Goal: Task Accomplishment & Management: Use online tool/utility

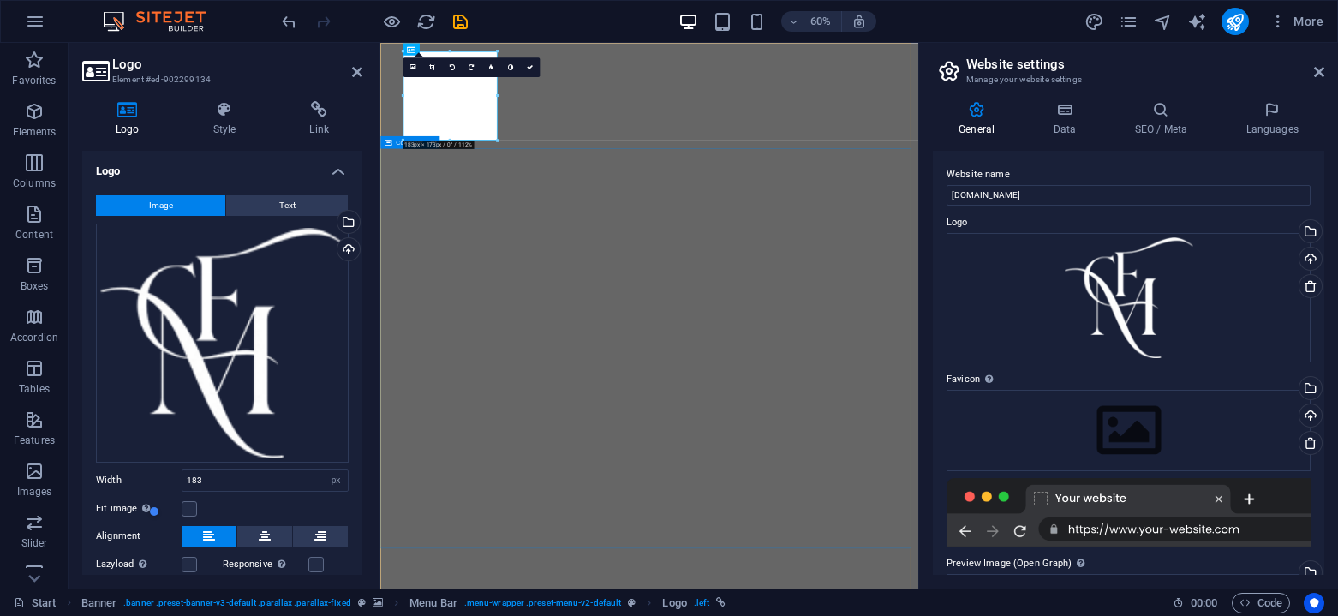
select select "px"
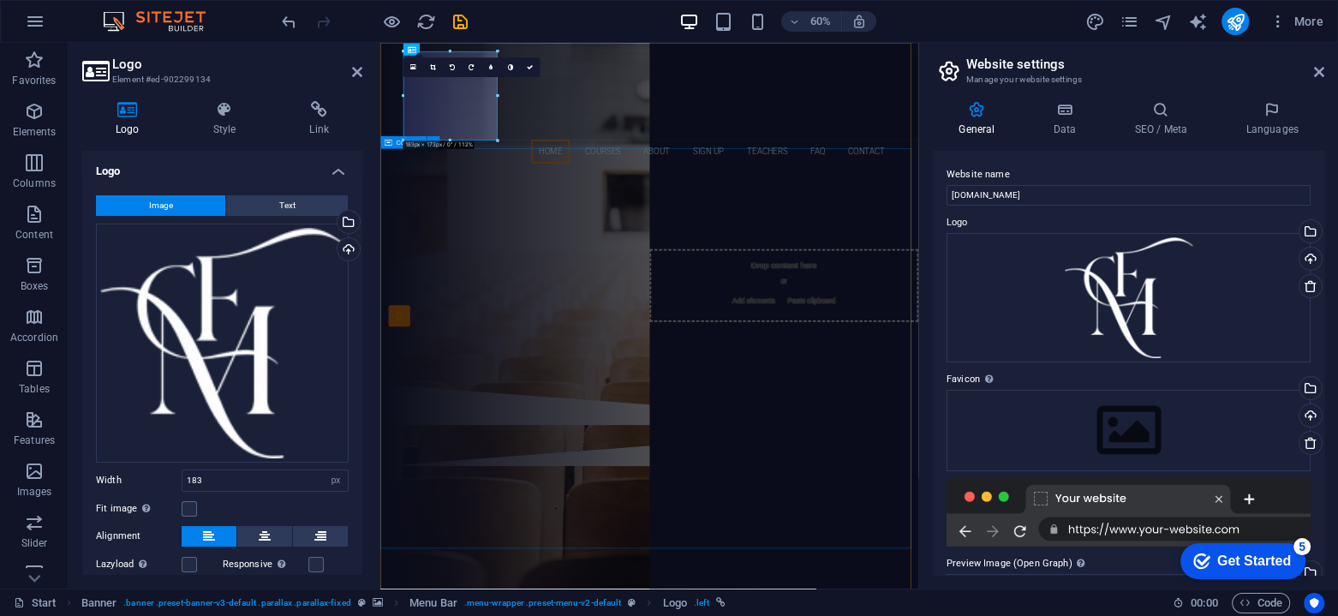
click at [592, 612] on div "Are you ready to learn new languages? Join our Language School Our Courses Sign…" at bounding box center [828, 434] width 897 height 355
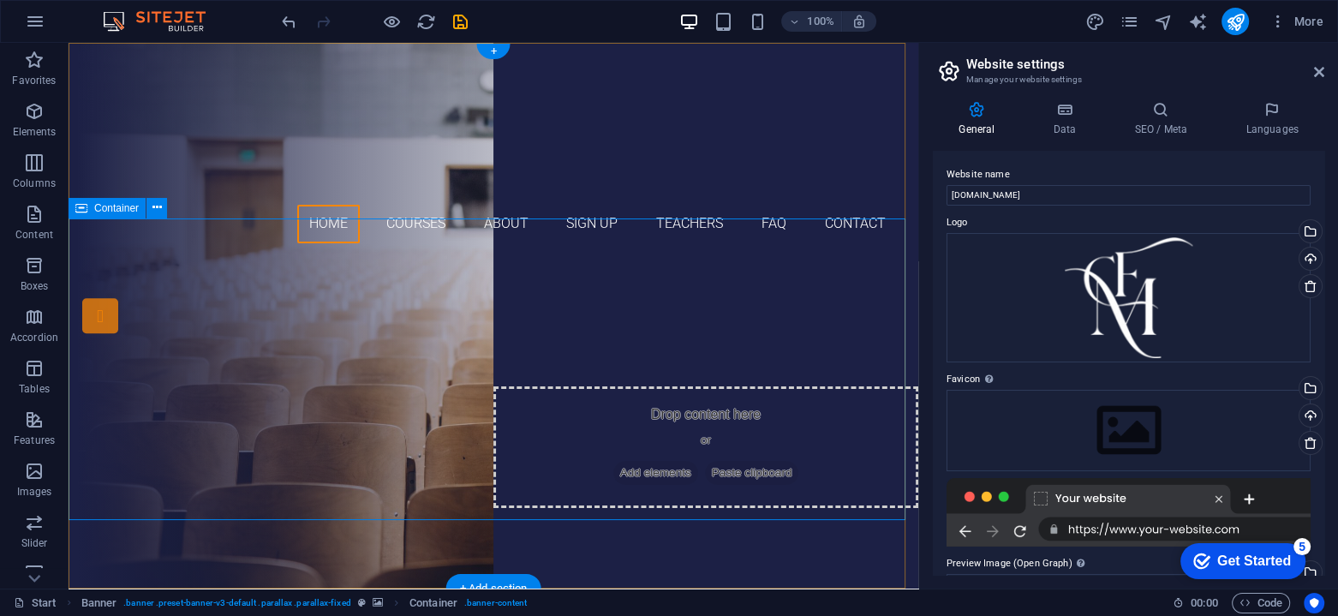
click at [195, 257] on div "Are you ready to learn new languages? Join our Language School Our Courses Sign…" at bounding box center [494, 434] width 850 height 355
click at [134, 123] on div at bounding box center [493, 131] width 809 height 148
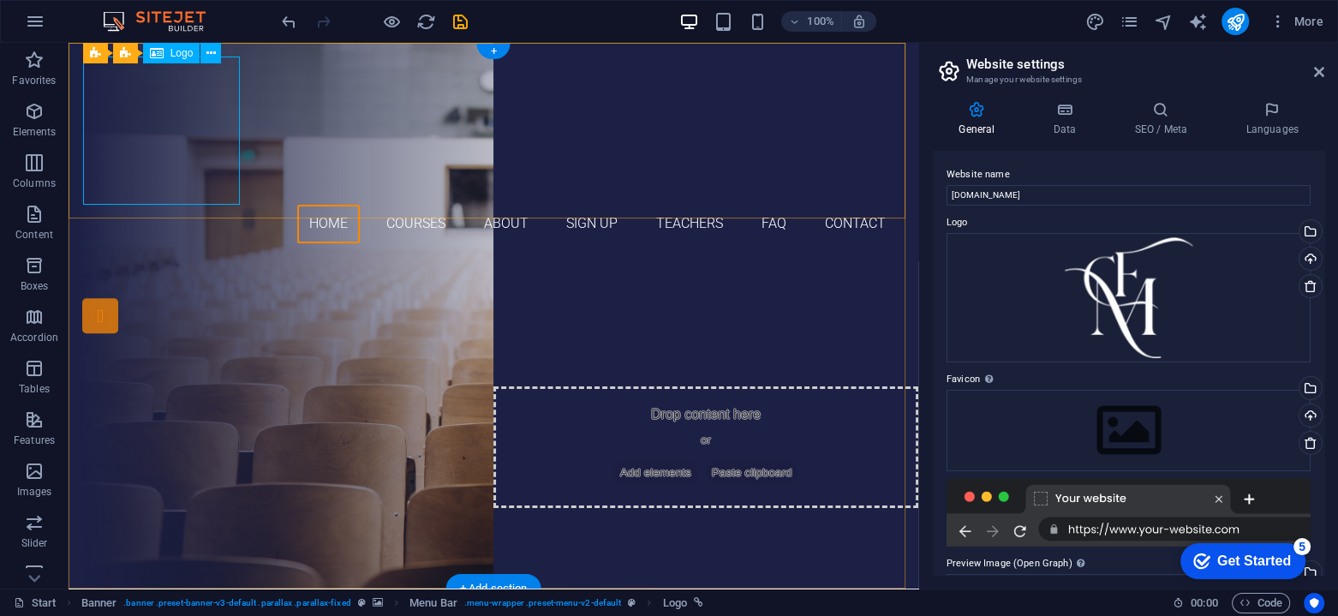
click at [201, 99] on div at bounding box center [493, 131] width 809 height 148
select select "px"
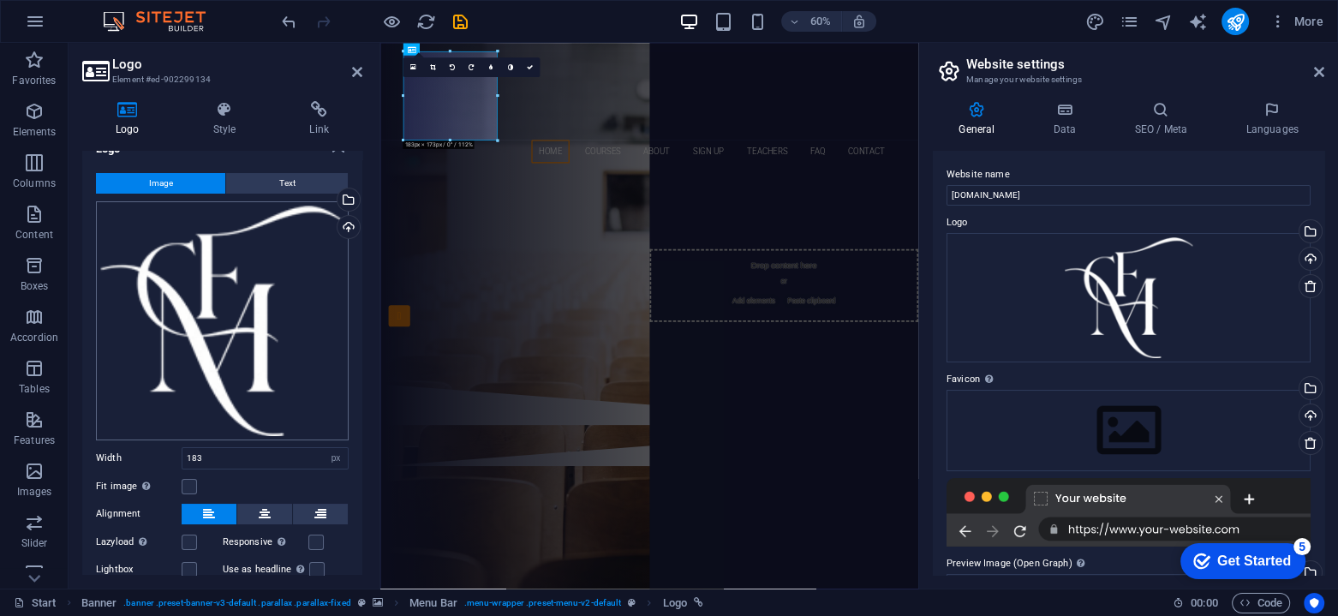
scroll to position [105, 0]
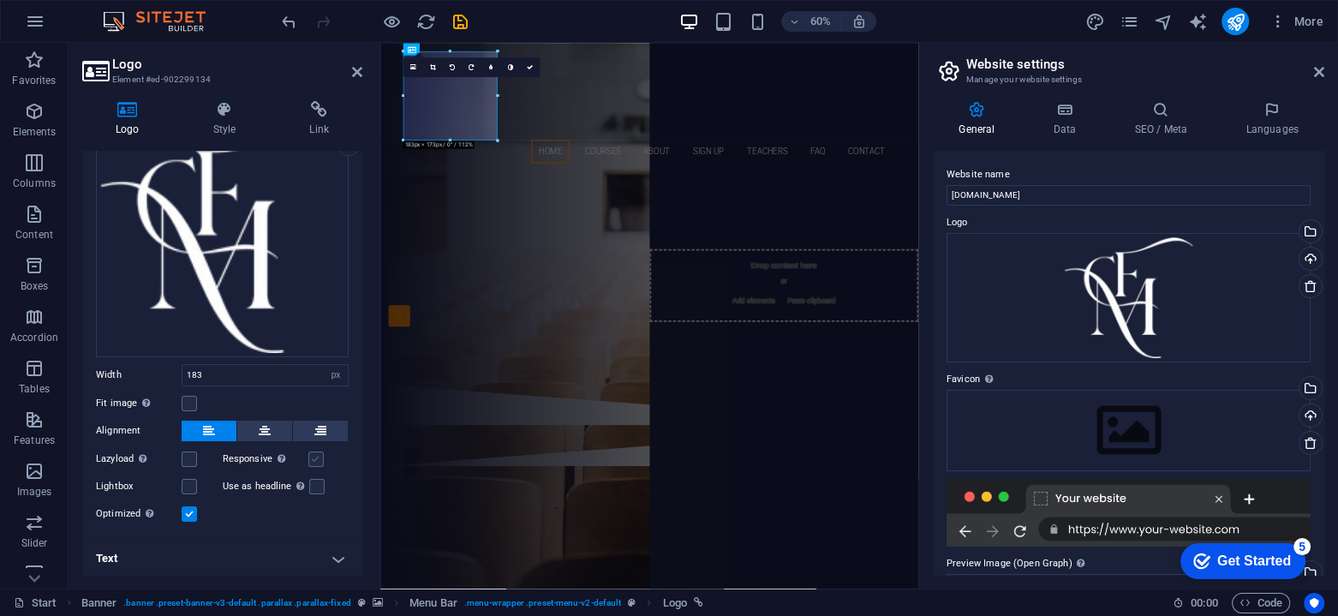
click at [314, 452] on label at bounding box center [315, 459] width 15 height 15
click at [0, 0] on input "Responsive Automatically load retina image and smartphone optimized sizes." at bounding box center [0, 0] width 0 height 0
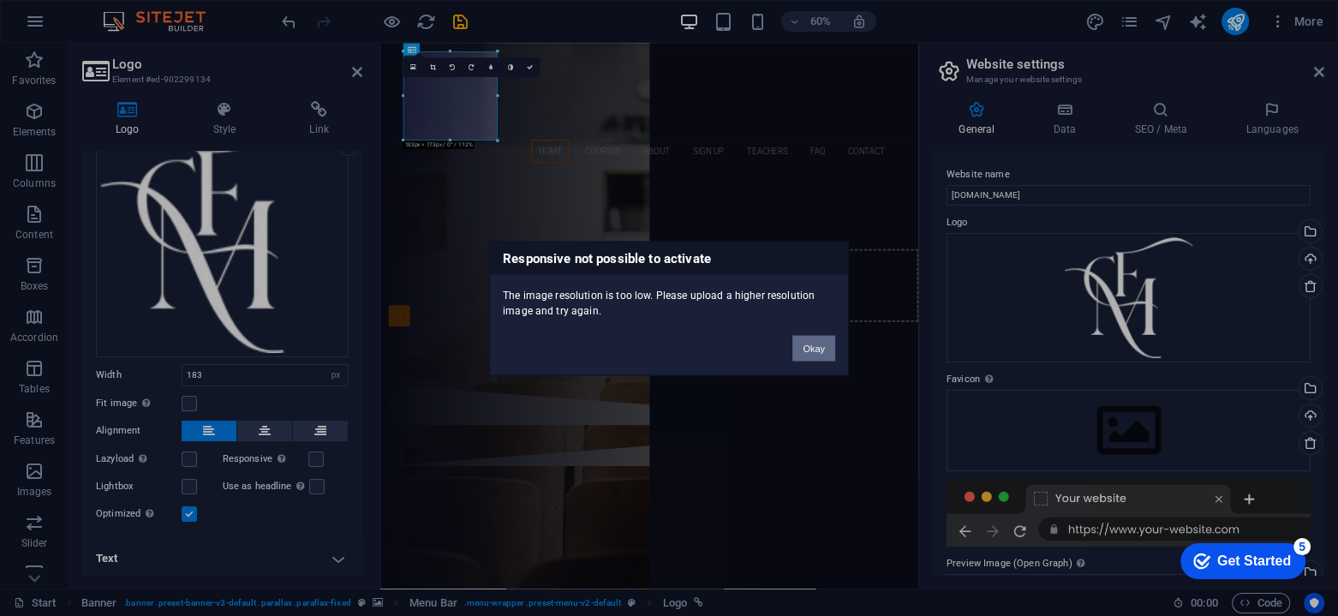
drag, startPoint x: 806, startPoint y: 338, endPoint x: 685, endPoint y: 591, distance: 280.5
click at [806, 338] on button "Okay" at bounding box center [814, 348] width 43 height 26
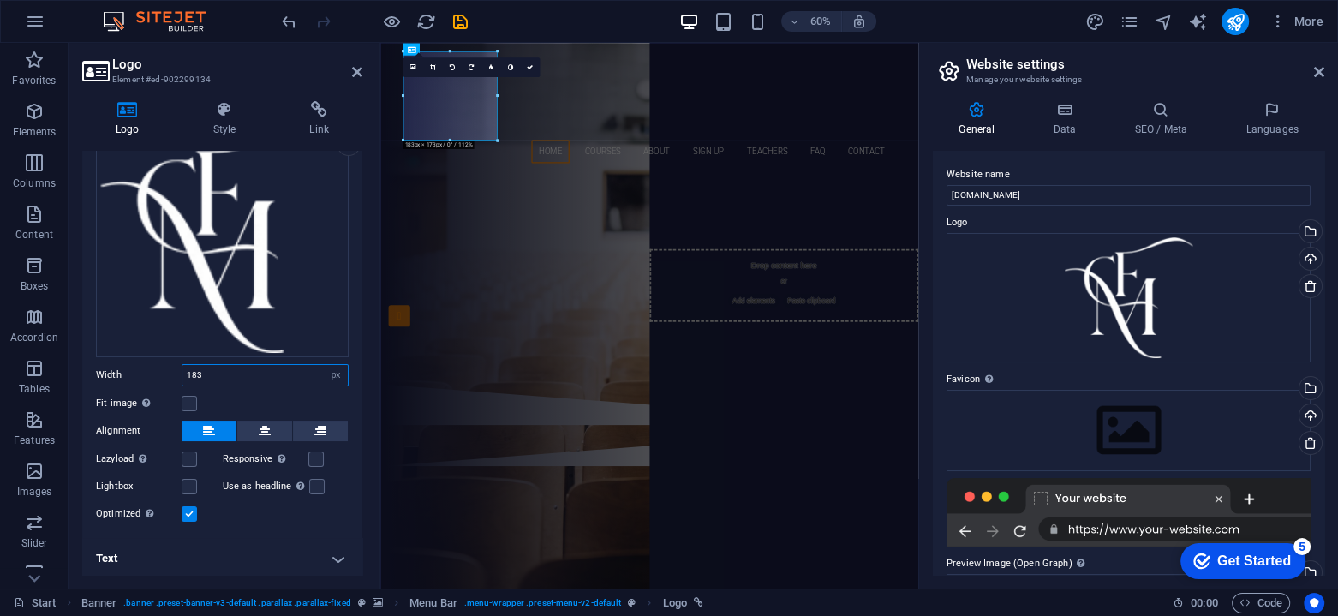
click at [221, 373] on input "183" at bounding box center [265, 375] width 165 height 21
drag, startPoint x: 230, startPoint y: 374, endPoint x: 101, endPoint y: 380, distance: 128.7
click at [101, 380] on div "Width 183 Default auto px rem % em vh vw" at bounding box center [222, 375] width 253 height 22
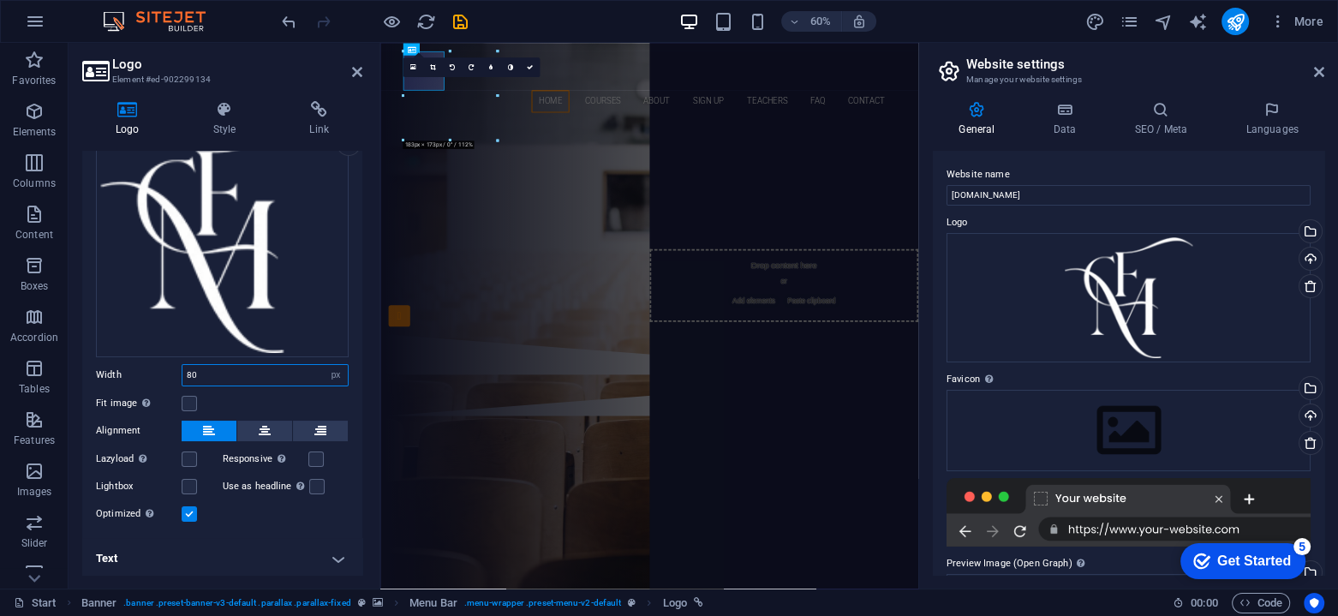
drag, startPoint x: 222, startPoint y: 362, endPoint x: 169, endPoint y: 366, distance: 53.3
click at [169, 366] on div "Width 80 Default auto px rem % em vh vw" at bounding box center [222, 375] width 253 height 22
type input "100"
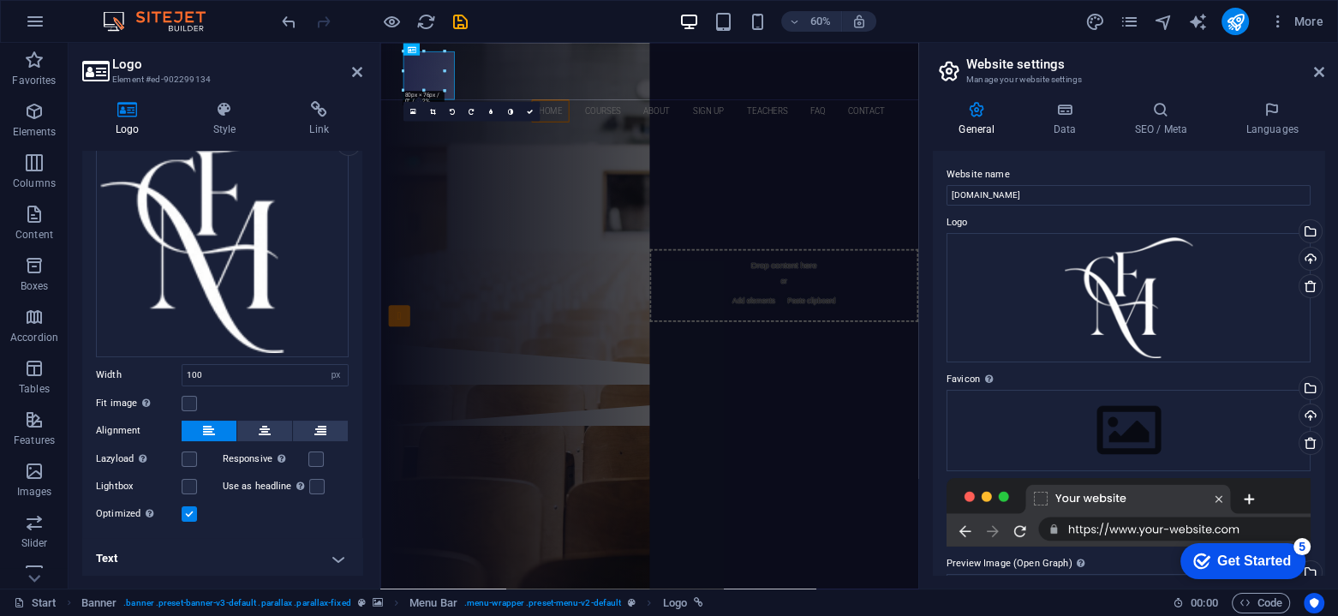
click at [254, 545] on h4 "Text" at bounding box center [222, 558] width 280 height 41
click at [186, 399] on label at bounding box center [189, 403] width 15 height 15
click at [0, 0] on input "Fit image Automatically fit image to a fixed width and height" at bounding box center [0, 0] width 0 height 0
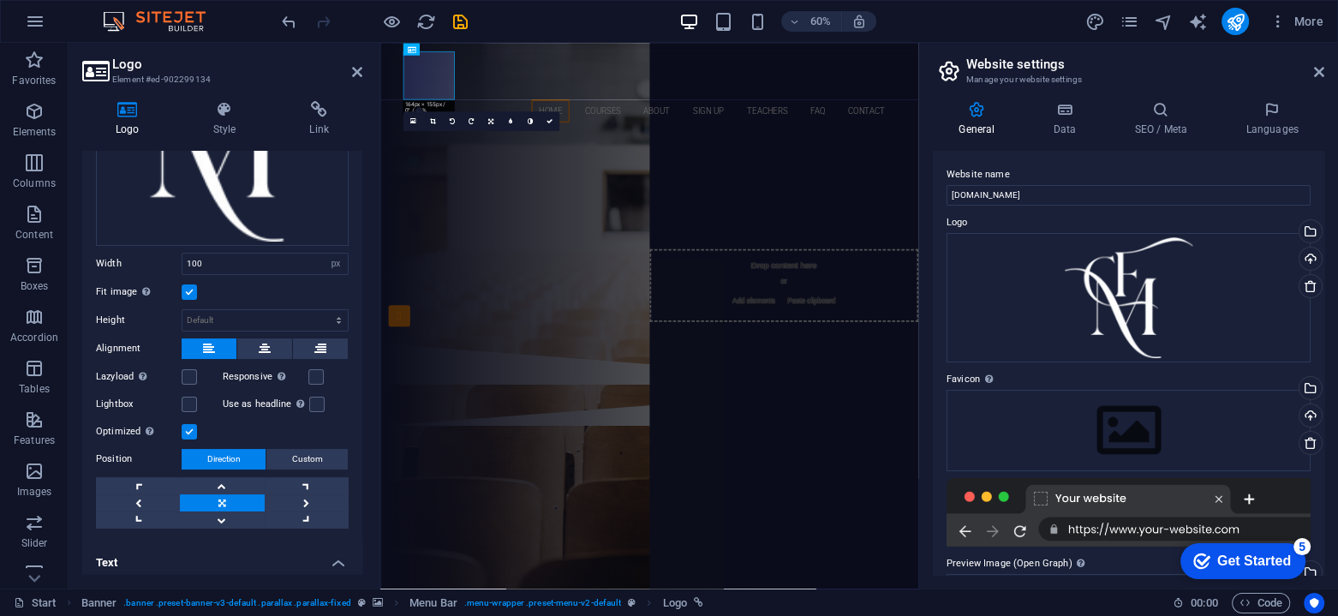
scroll to position [219, 0]
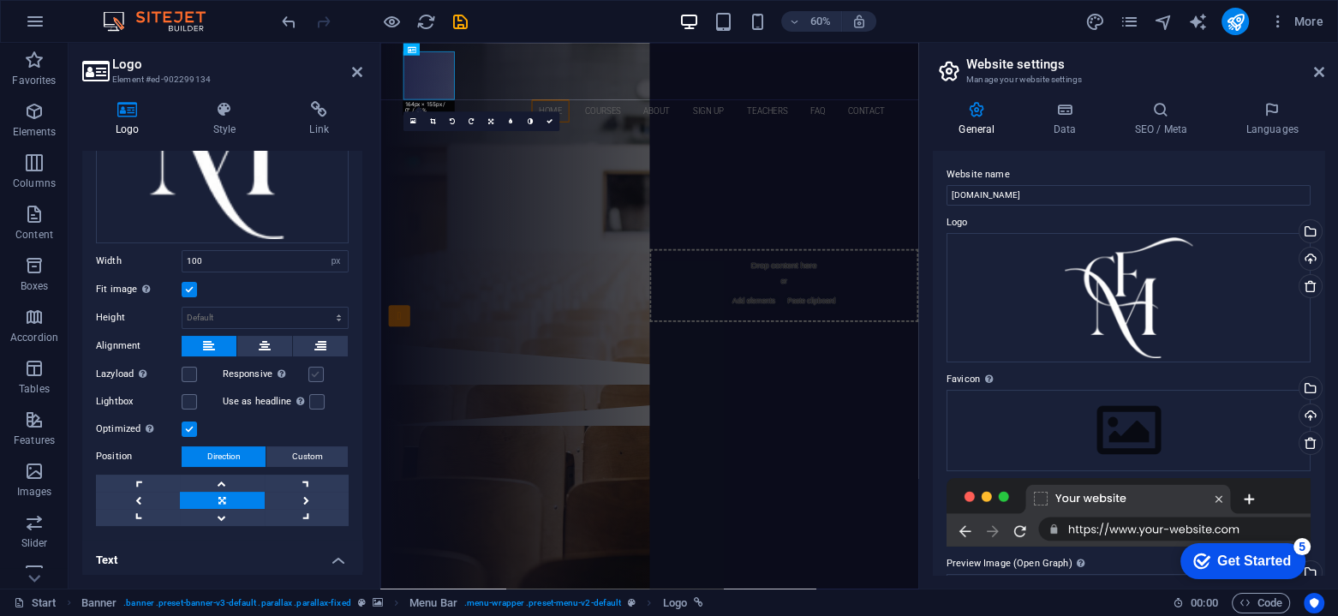
click at [316, 370] on label at bounding box center [315, 374] width 15 height 15
click at [0, 0] on input "Responsive Automatically load retina image and smartphone optimized sizes." at bounding box center [0, 0] width 0 height 0
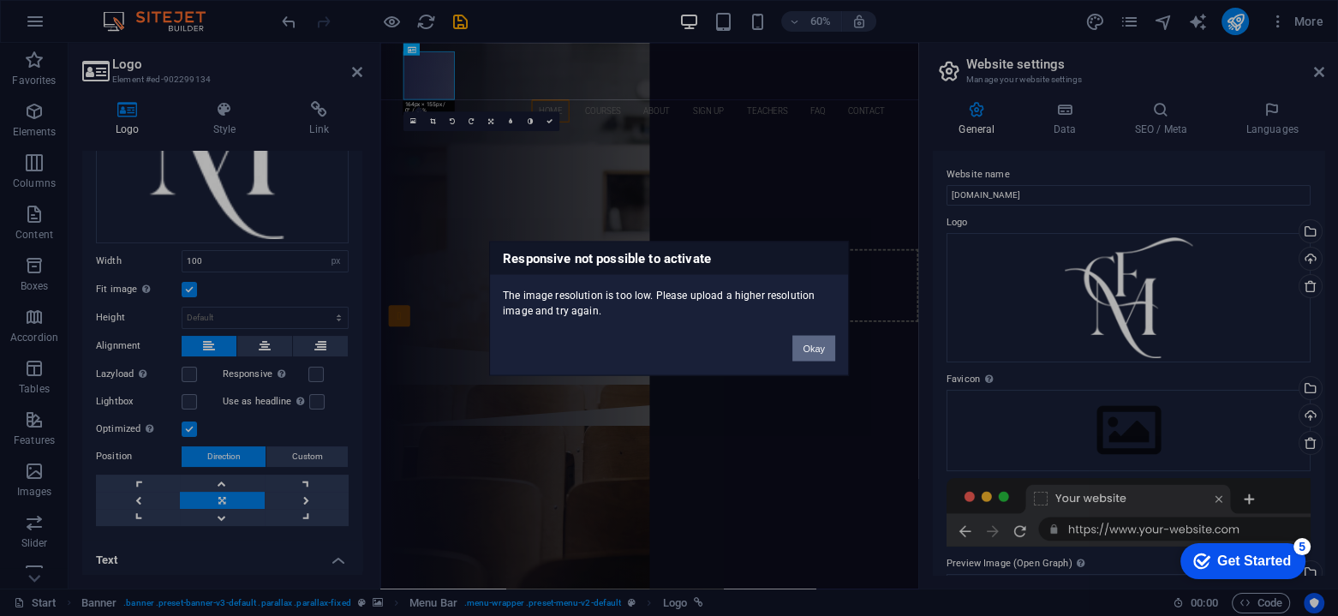
click at [805, 350] on button "Okay" at bounding box center [814, 348] width 43 height 26
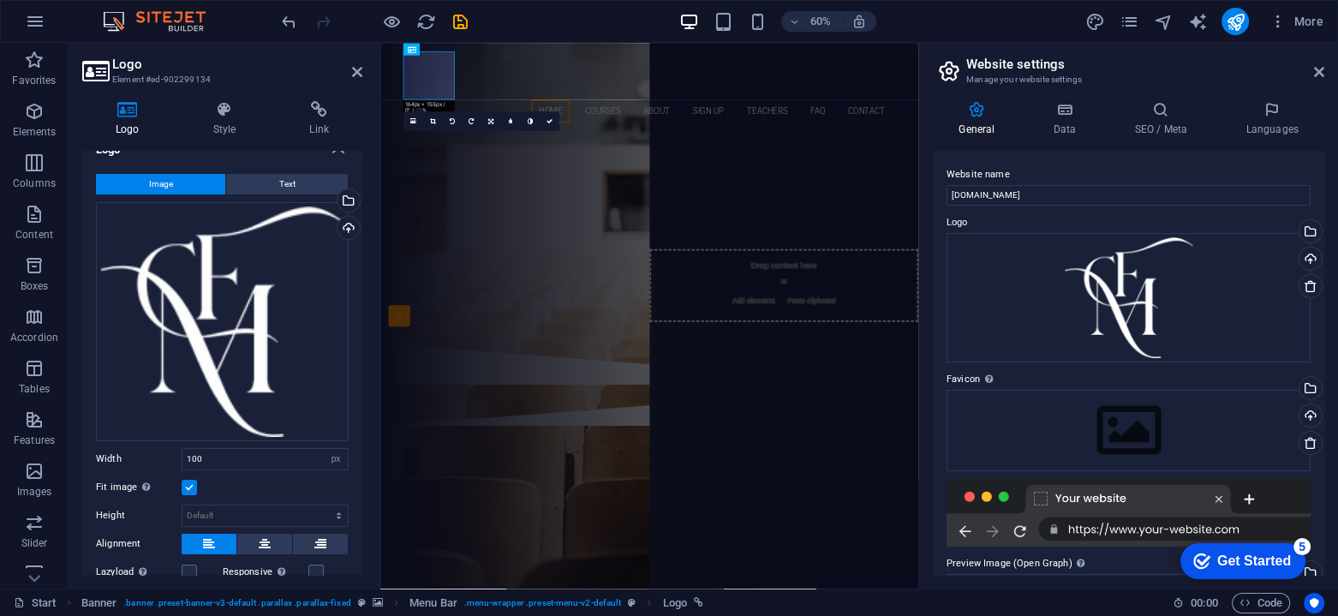
scroll to position [0, 0]
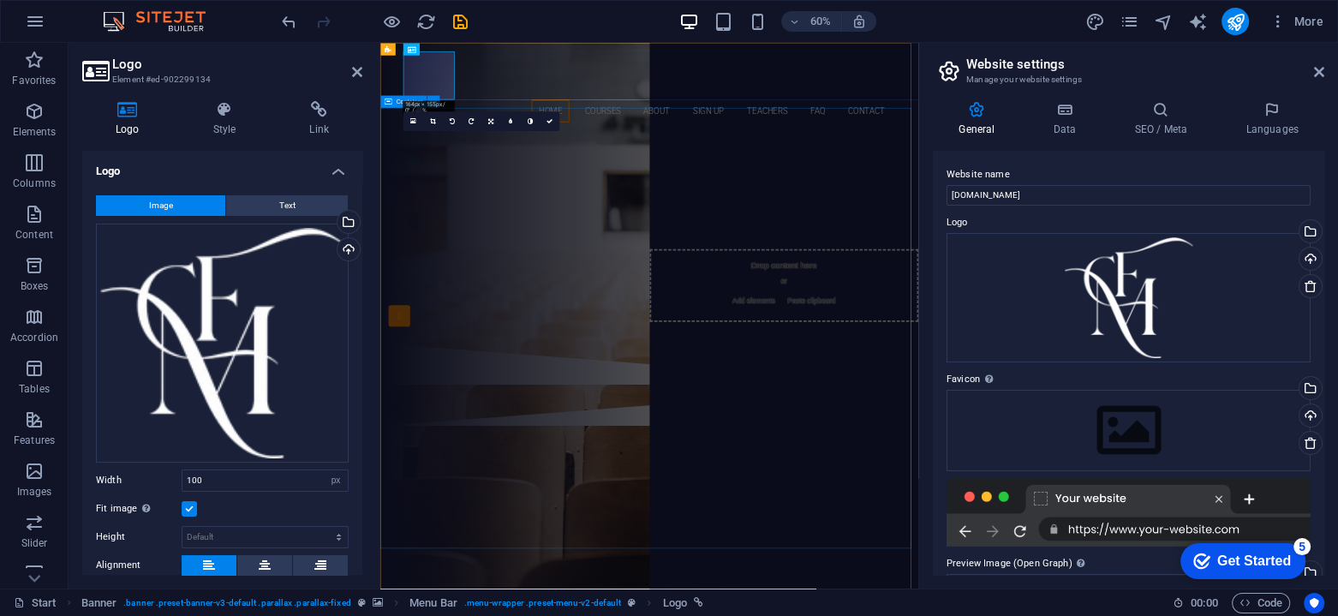
click at [562, 313] on div "Are you ready to learn new languages? Join our Language School Our Courses Sign…" at bounding box center [828, 366] width 897 height 355
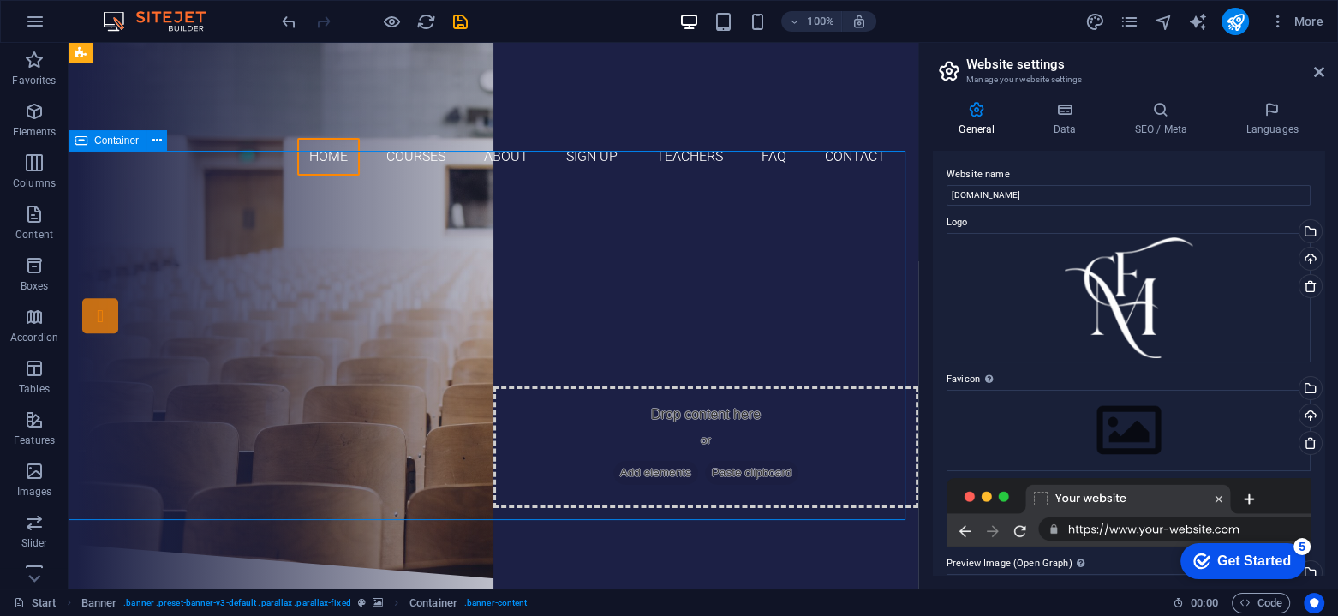
click at [489, 205] on div "Are you ready to learn new languages? Join our Language School Our Courses Sign…" at bounding box center [494, 366] width 850 height 355
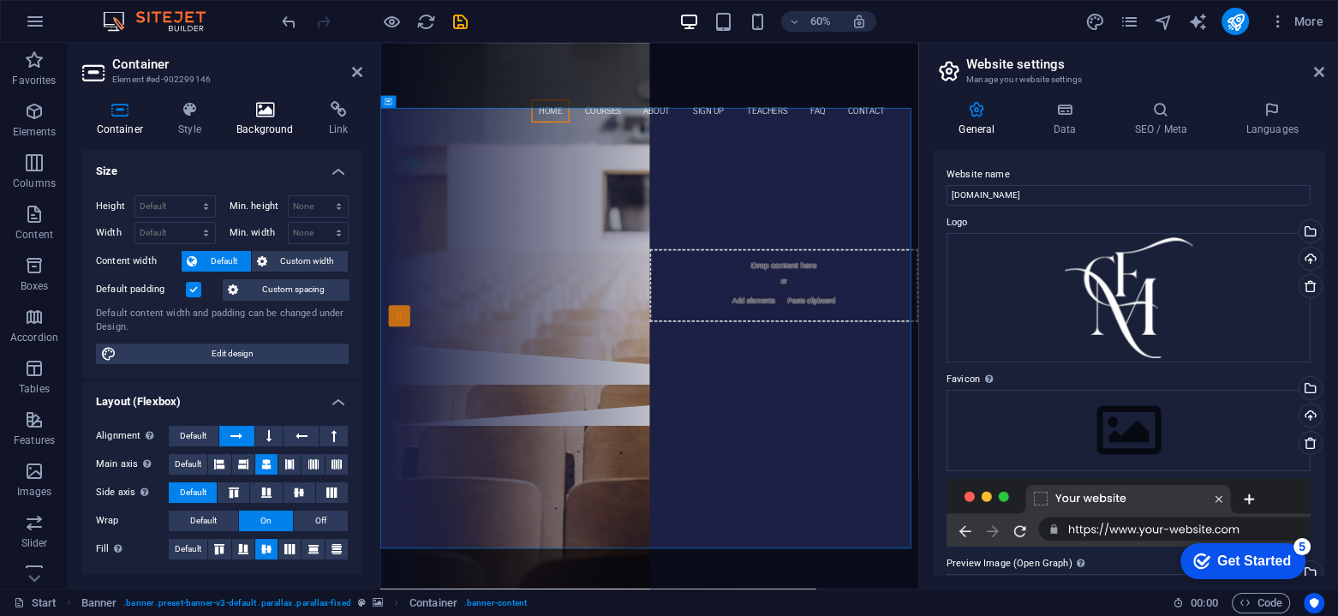
click at [263, 105] on icon at bounding box center [266, 109] width 86 height 17
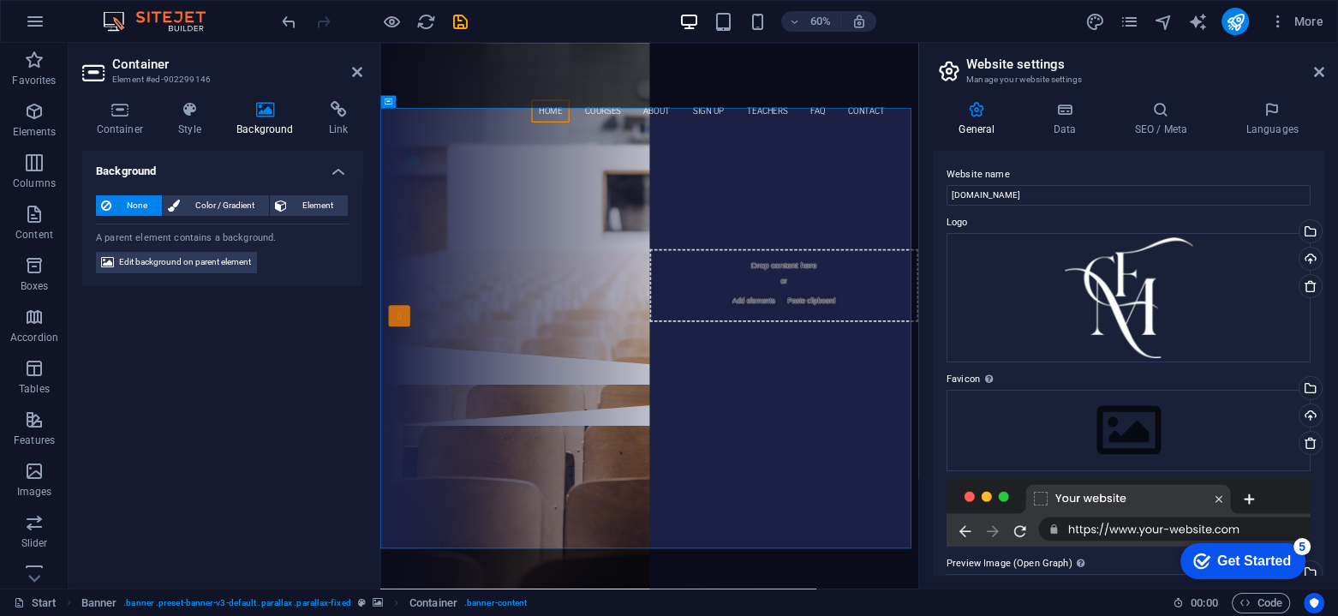
click at [138, 403] on div "Background None Color / Gradient Element Stretch background to full-width Color…" at bounding box center [222, 363] width 280 height 424
click at [175, 265] on span "Edit background on parent element" at bounding box center [185, 262] width 132 height 21
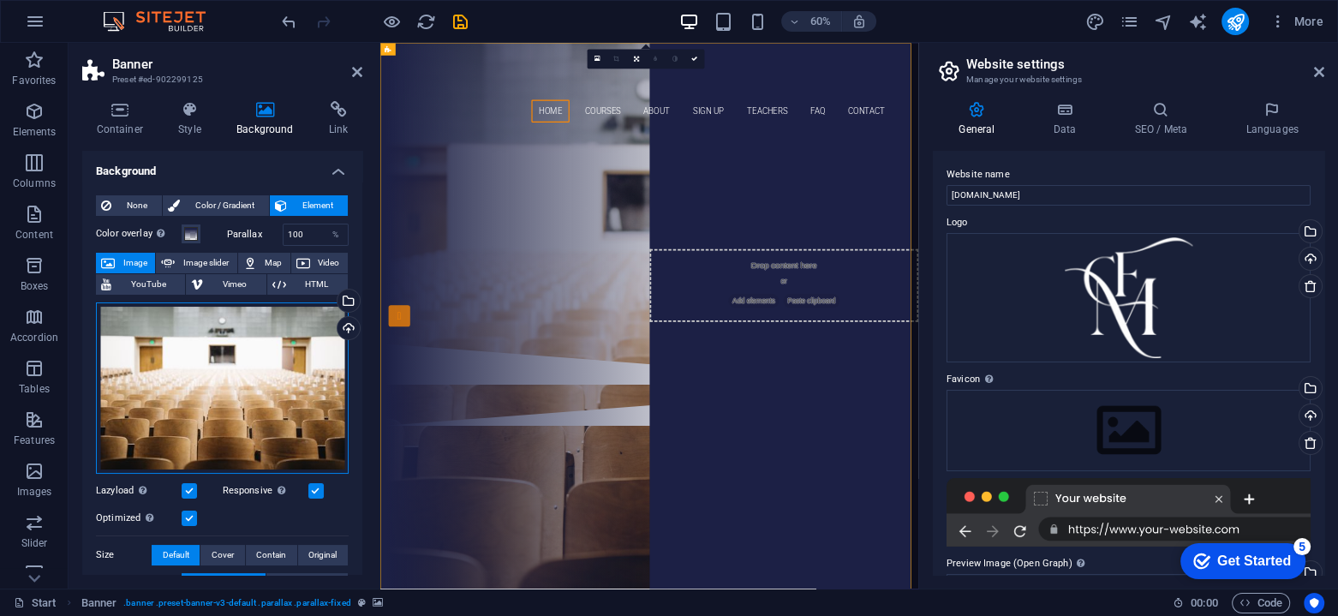
click at [189, 366] on div "Drag files here, click to choose files or select files from Files or our free s…" at bounding box center [222, 387] width 253 height 171
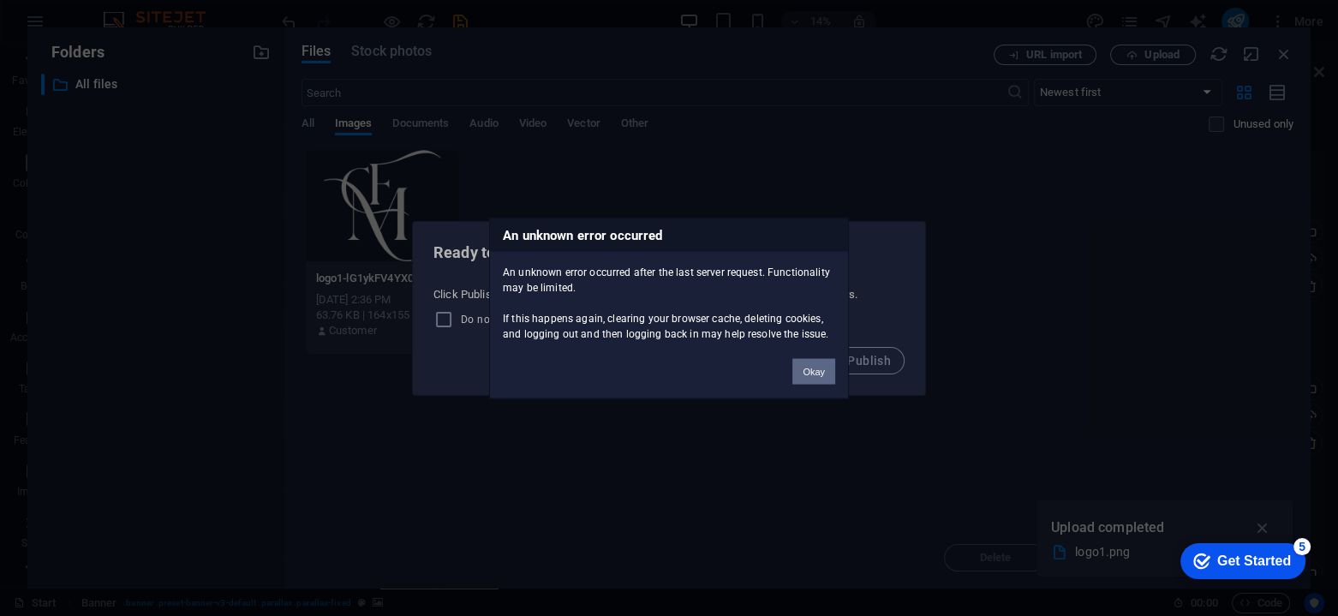
click at [815, 370] on button "Okay" at bounding box center [814, 371] width 43 height 26
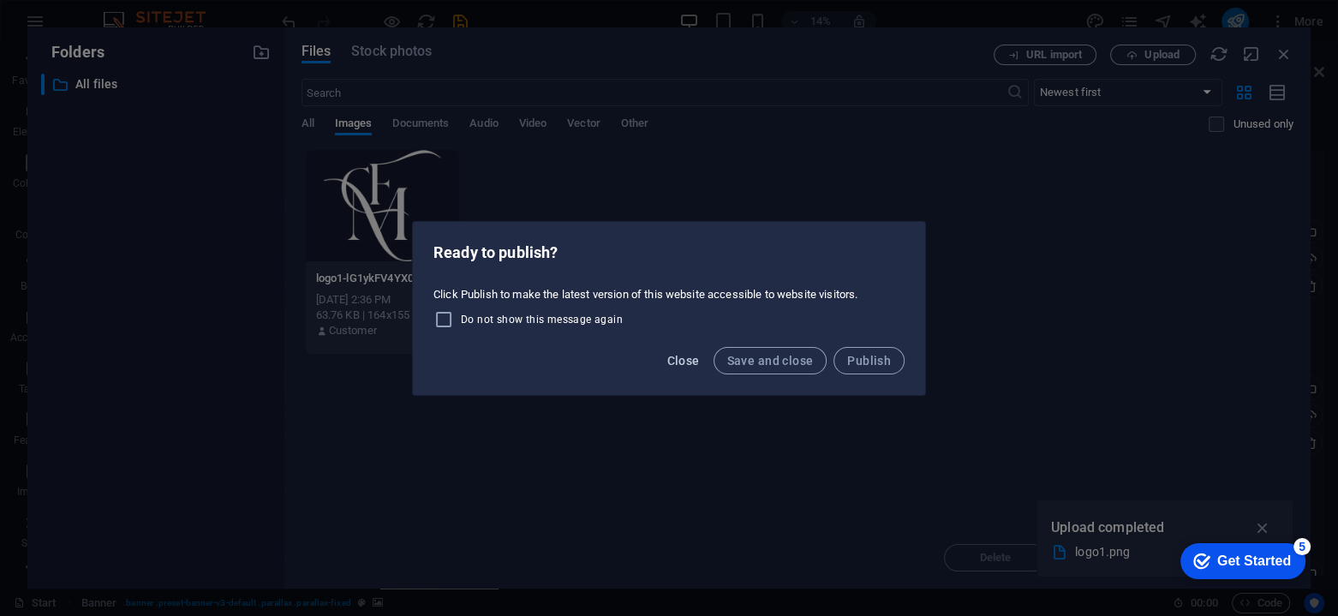
click at [686, 360] on span "Close" at bounding box center [683, 361] width 33 height 14
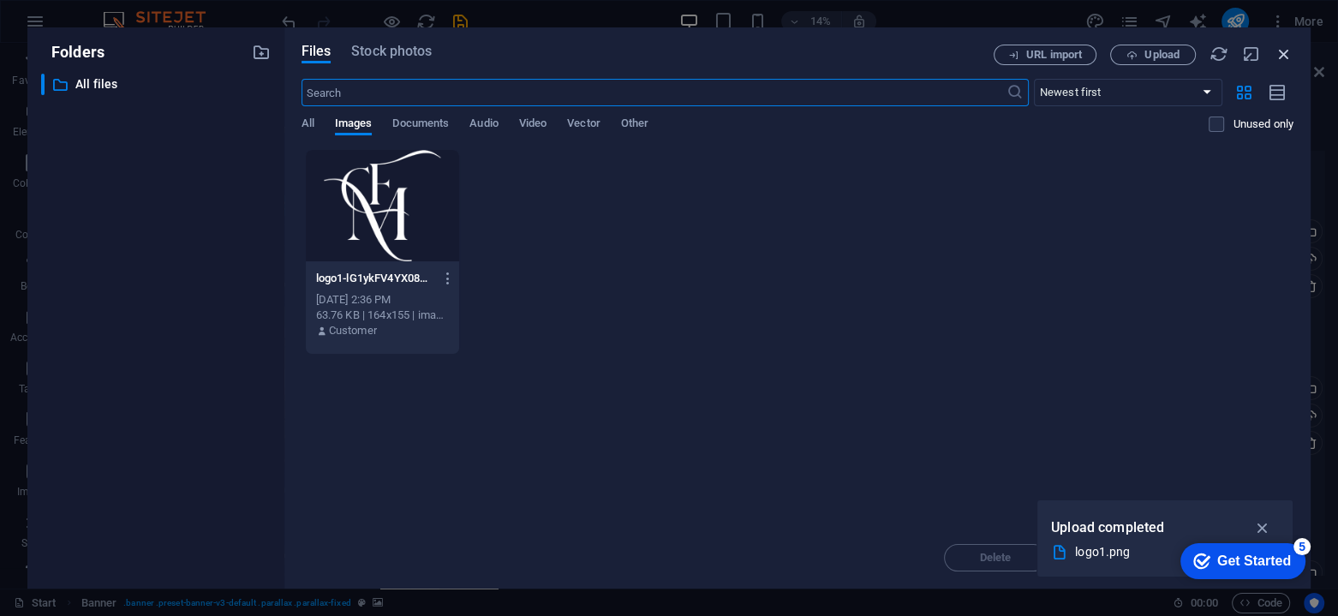
click at [1283, 56] on icon "button" at bounding box center [1284, 54] width 19 height 19
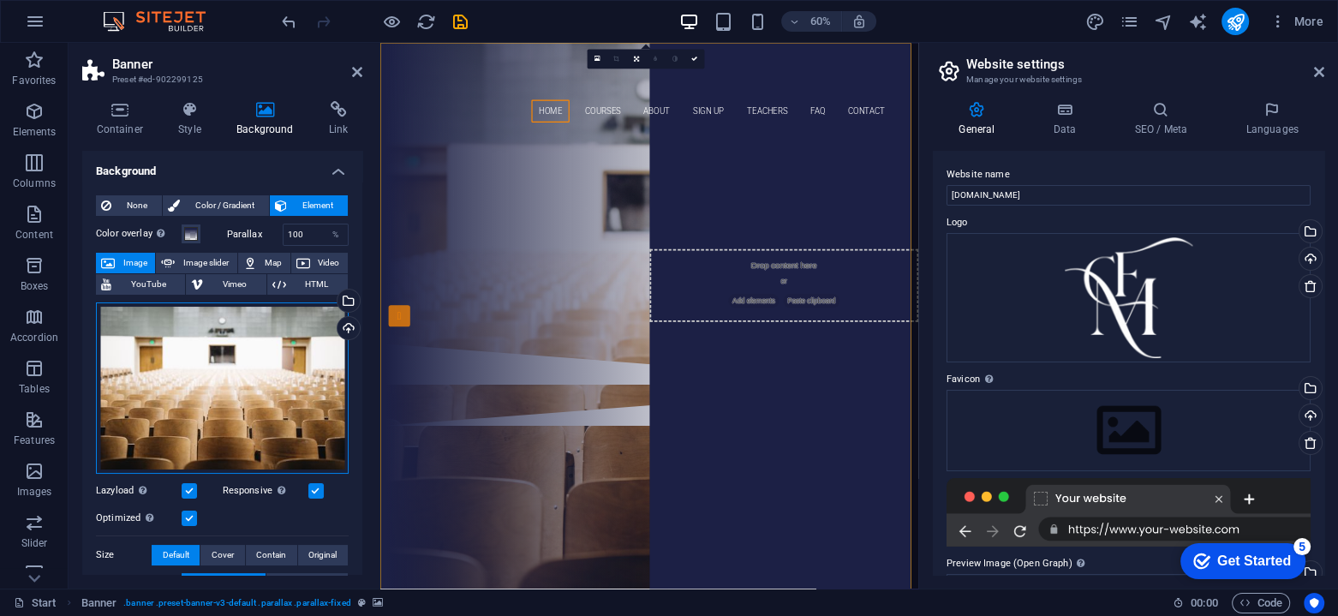
click at [165, 392] on div "Drag files here, click to choose files or select files from Files or our free s…" at bounding box center [222, 387] width 253 height 171
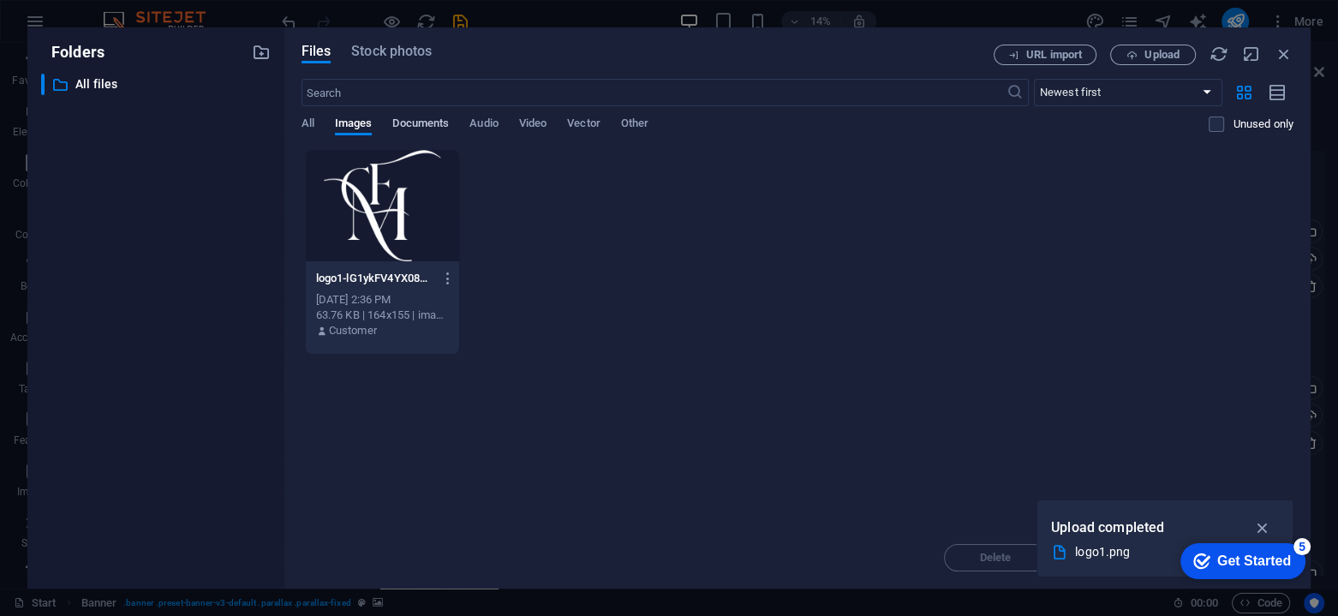
click at [418, 123] on span "Documents" at bounding box center [420, 125] width 57 height 24
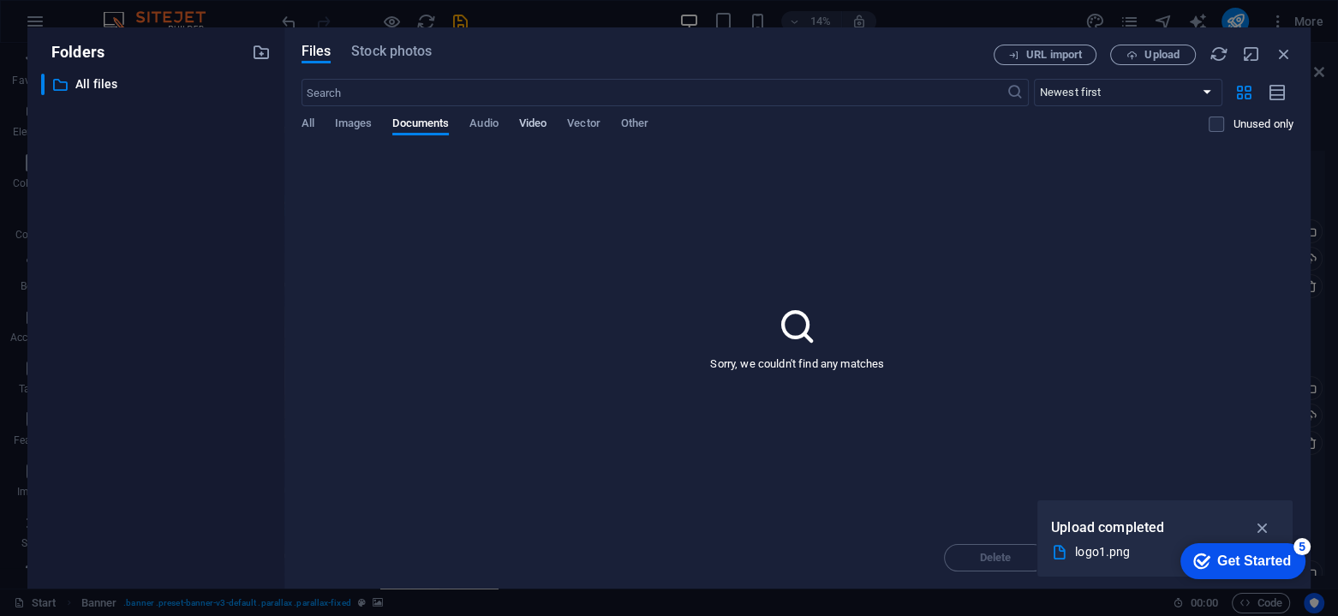
click at [538, 124] on span "Video" at bounding box center [532, 125] width 27 height 24
click at [314, 119] on span "All" at bounding box center [308, 125] width 13 height 24
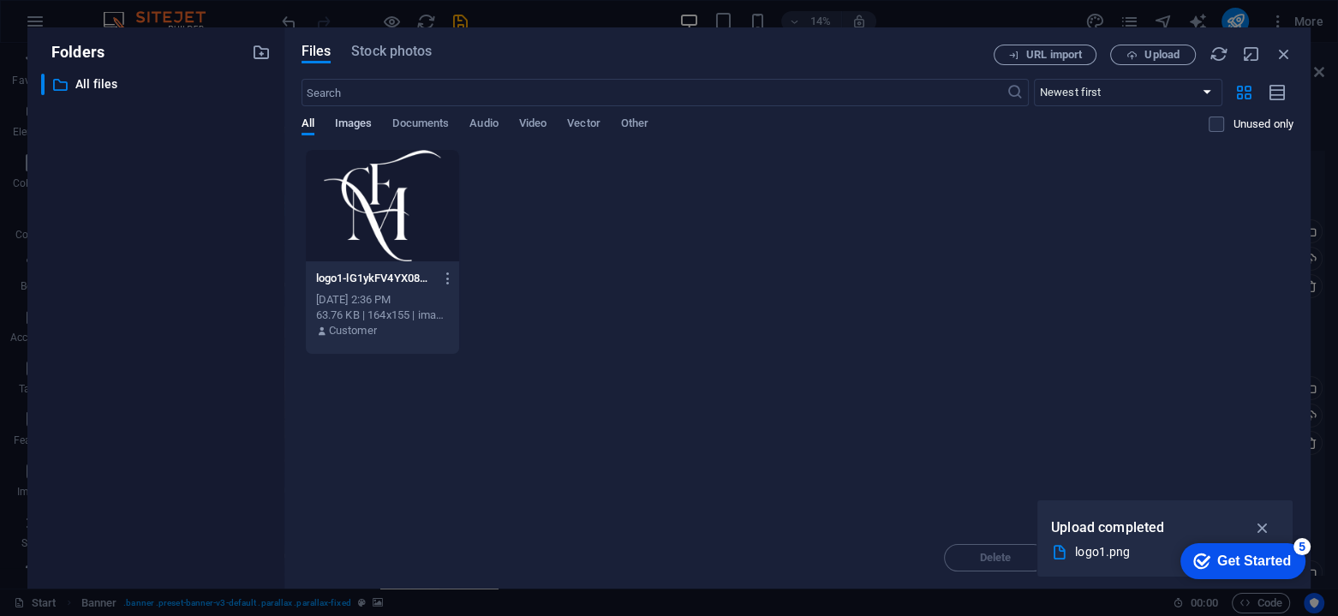
click at [365, 118] on span "Images" at bounding box center [354, 125] width 38 height 24
click at [554, 231] on div "logo1-lG1ykFV4YX08KNGte4P5vw.png logo1-lG1ykFV4YX08KNGte4P5vw.png [DATE] 2:36 P…" at bounding box center [798, 252] width 992 height 206
click at [602, 278] on div "logo1-lG1ykFV4YX08KNGte4P5vw.png logo1-lG1ykFV4YX08KNGte4P5vw.png [DATE] 2:36 P…" at bounding box center [798, 252] width 992 height 206
click at [387, 52] on span "Stock photos" at bounding box center [391, 51] width 81 height 21
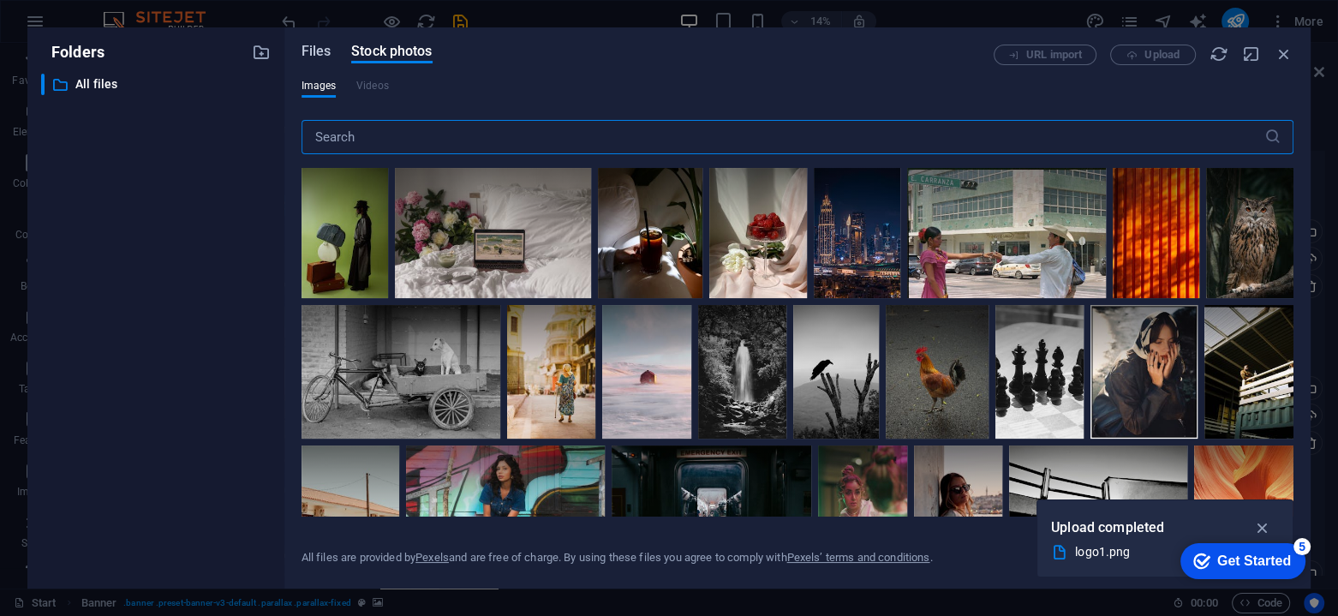
click at [319, 50] on span "Files" at bounding box center [317, 51] width 30 height 21
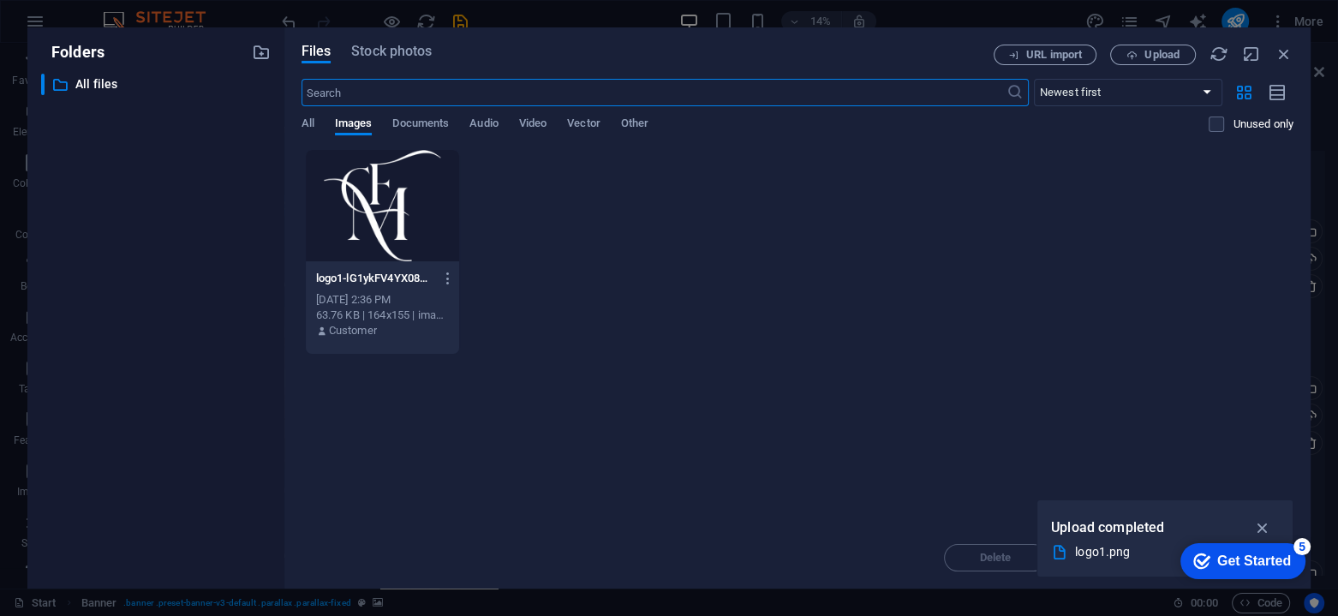
click at [700, 296] on div "logo1-lG1ykFV4YX08KNGte4P5vw.png logo1-lG1ykFV4YX08KNGte4P5vw.png [DATE] 2:36 P…" at bounding box center [798, 252] width 992 height 206
click at [1261, 529] on icon "button" at bounding box center [1263, 527] width 20 height 19
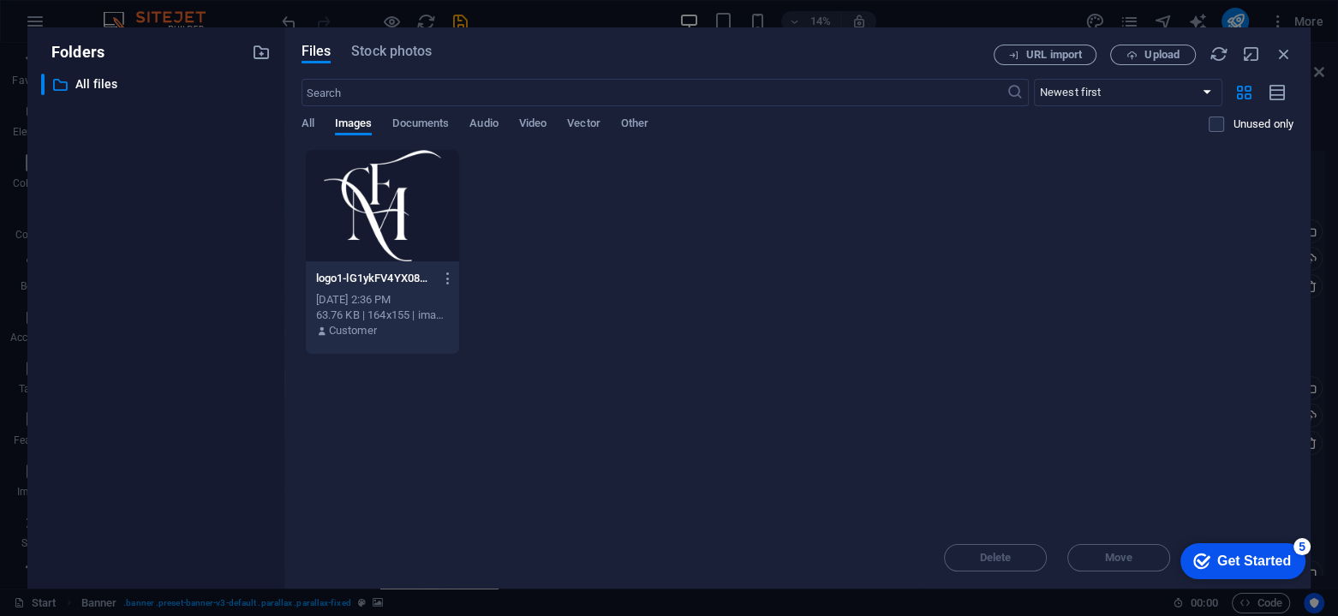
click at [592, 356] on div "Drop files here to upload them instantly logo1-lG1ykFV4YX08KNGte4P5vw.png logo1…" at bounding box center [798, 338] width 992 height 378
drag, startPoint x: 536, startPoint y: 216, endPoint x: 499, endPoint y: 238, distance: 43.8
click at [499, 238] on div "logo1-lG1ykFV4YX08KNGte4P5vw.png logo1-lG1ykFV4YX08KNGte4P5vw.png [DATE] 2:36 P…" at bounding box center [798, 252] width 992 height 206
click at [1145, 56] on span "Upload" at bounding box center [1162, 55] width 35 height 10
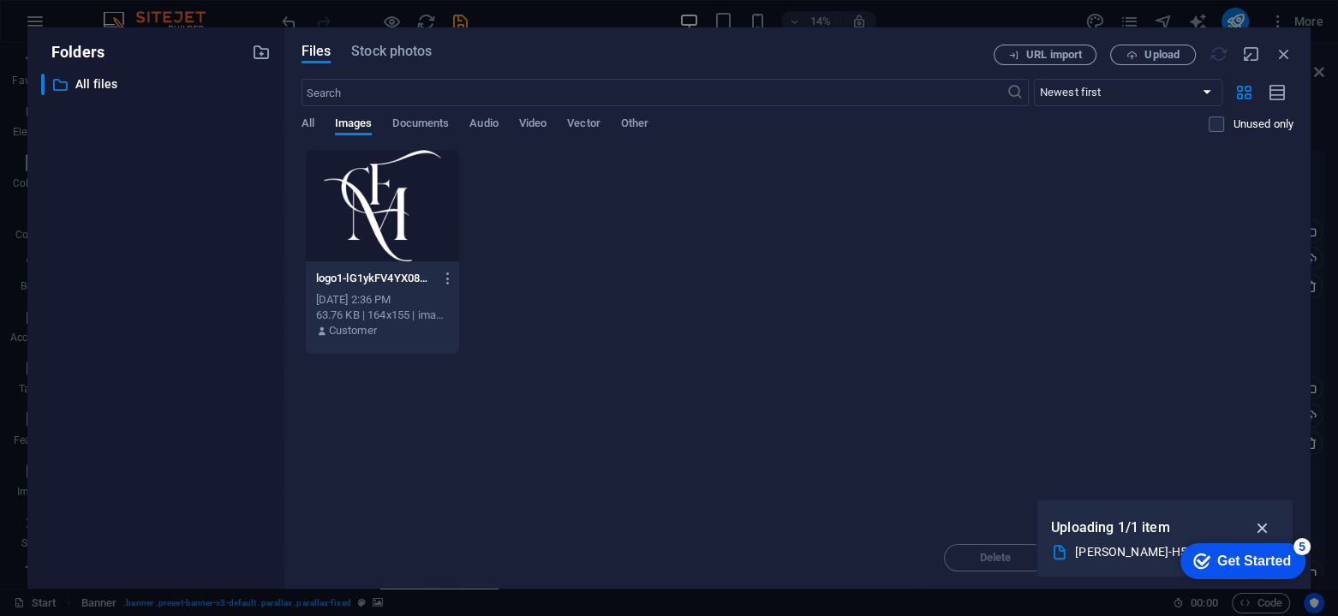
click at [1258, 528] on icon "button" at bounding box center [1263, 527] width 20 height 19
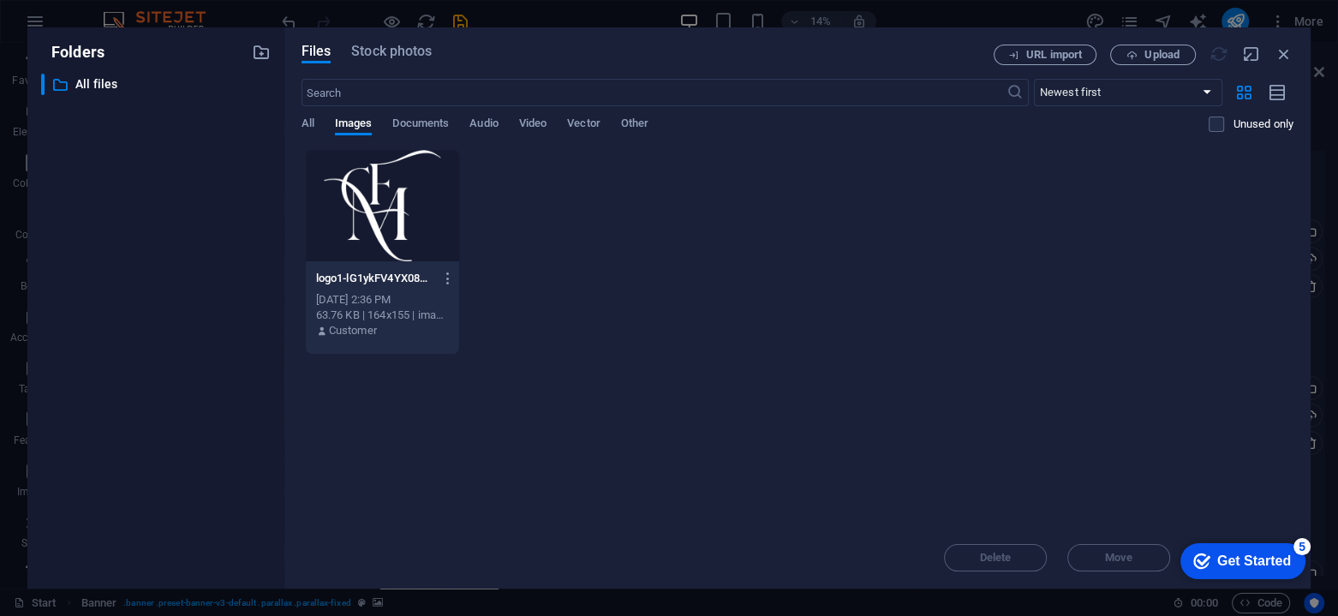
click at [1217, 417] on div "Drop files here to upload them instantly logo1-lG1ykFV4YX08KNGte4P5vw.png logo1…" at bounding box center [798, 338] width 992 height 378
click at [1017, 500] on div "Drop files here to upload them instantly logo1-lG1ykFV4YX08KNGte4P5vw.png logo1…" at bounding box center [798, 338] width 992 height 378
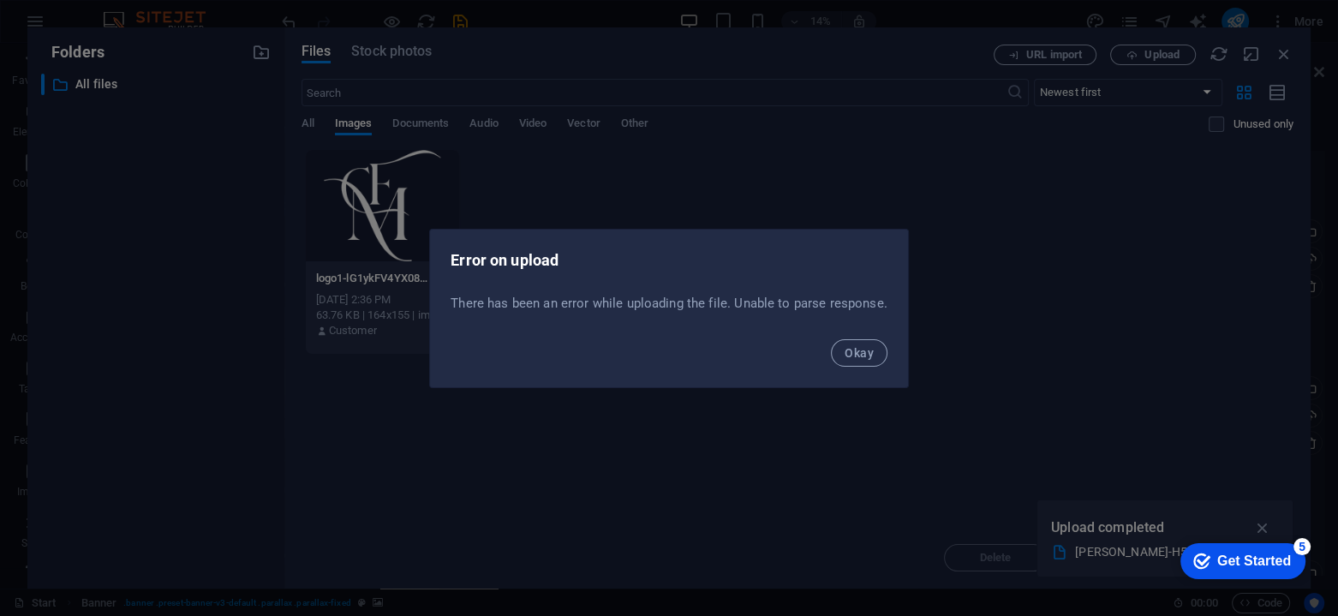
click at [601, 302] on p "There has been an error while uploading the file. Unable to parse response ." at bounding box center [669, 303] width 437 height 17
click at [853, 358] on span "Okay" at bounding box center [859, 353] width 29 height 14
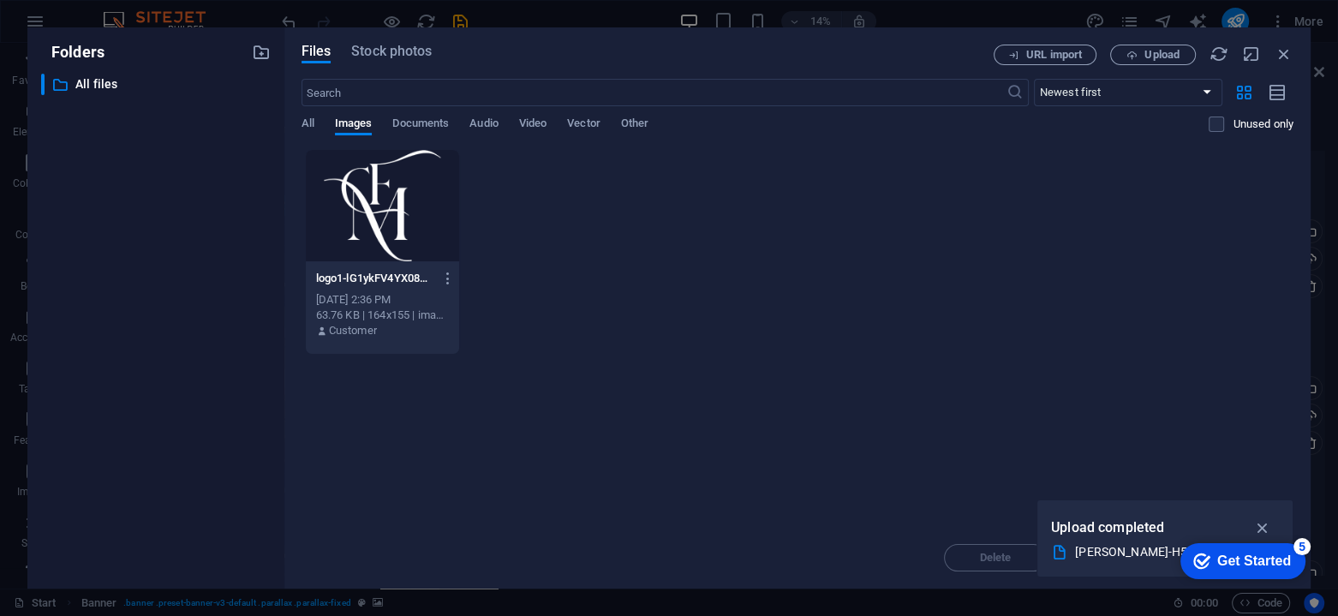
click at [614, 336] on div "logo1-lG1ykFV4YX08KNGte4P5vw.png logo1-lG1ykFV4YX08KNGte4P5vw.png [DATE] 2:36 P…" at bounding box center [798, 252] width 992 height 206
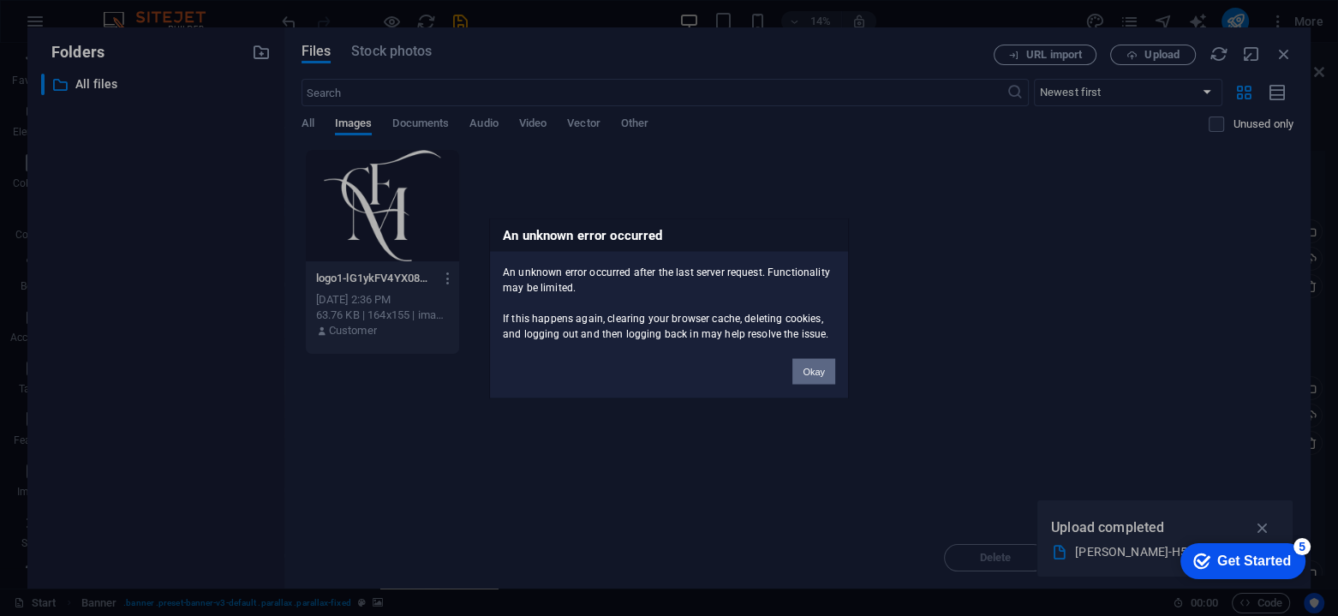
click at [811, 374] on button "Okay" at bounding box center [814, 371] width 43 height 26
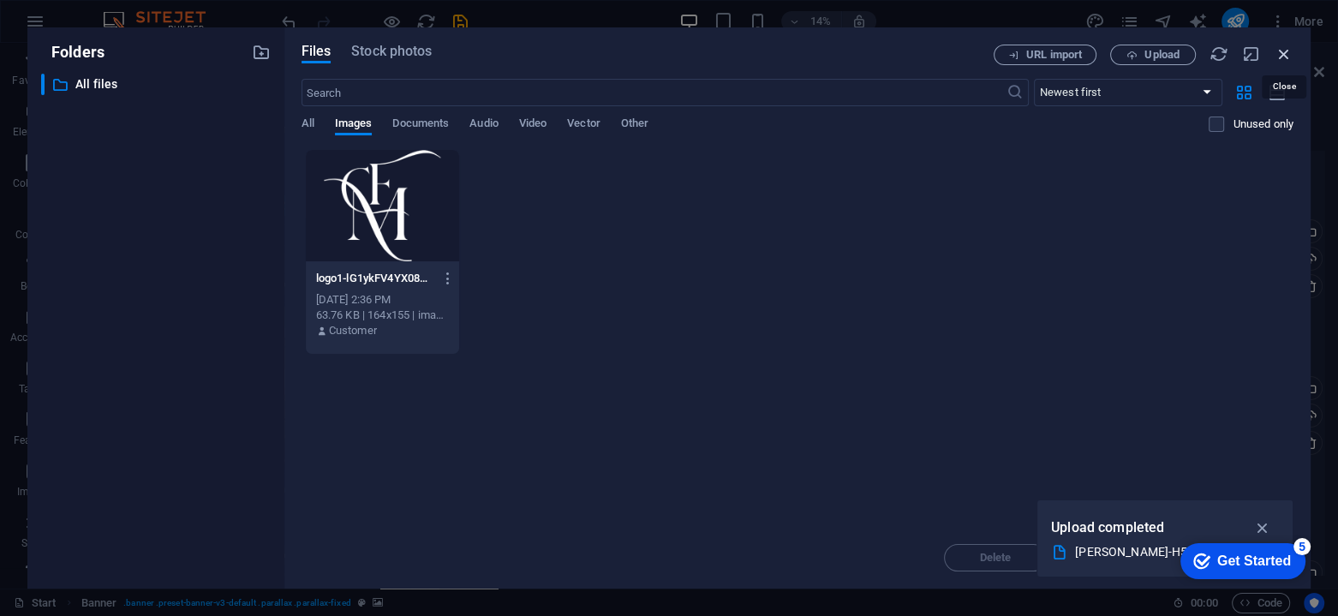
click at [1275, 52] on icon "button" at bounding box center [1284, 54] width 19 height 19
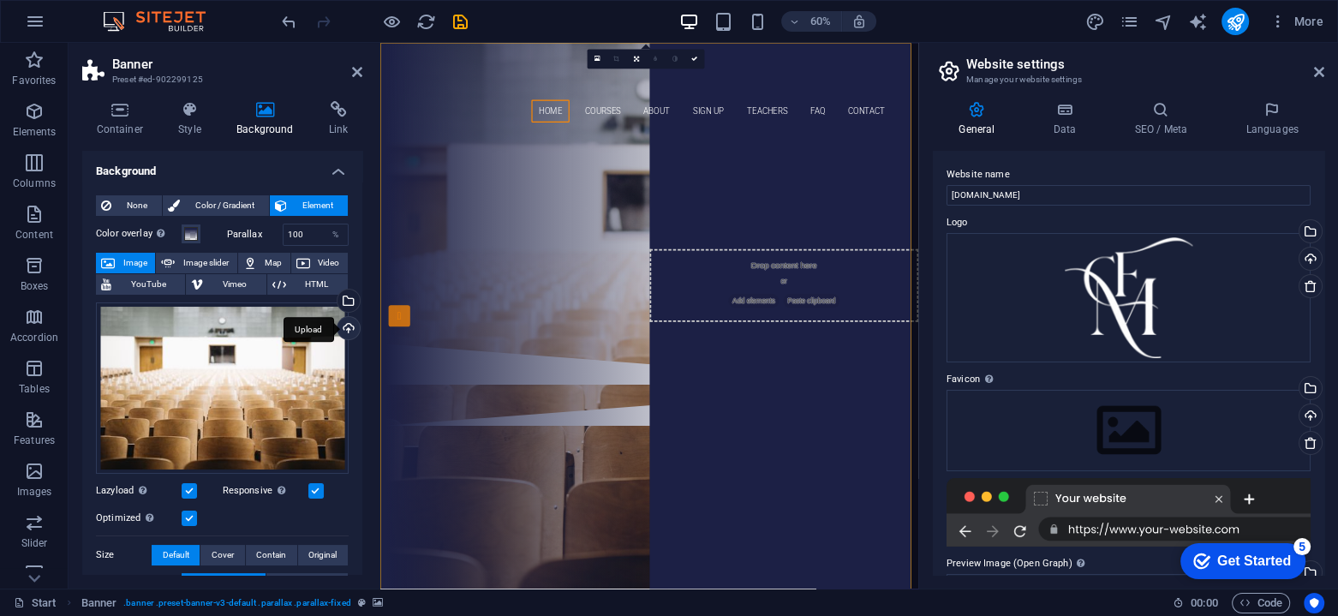
click at [339, 328] on div "Upload" at bounding box center [347, 330] width 26 height 26
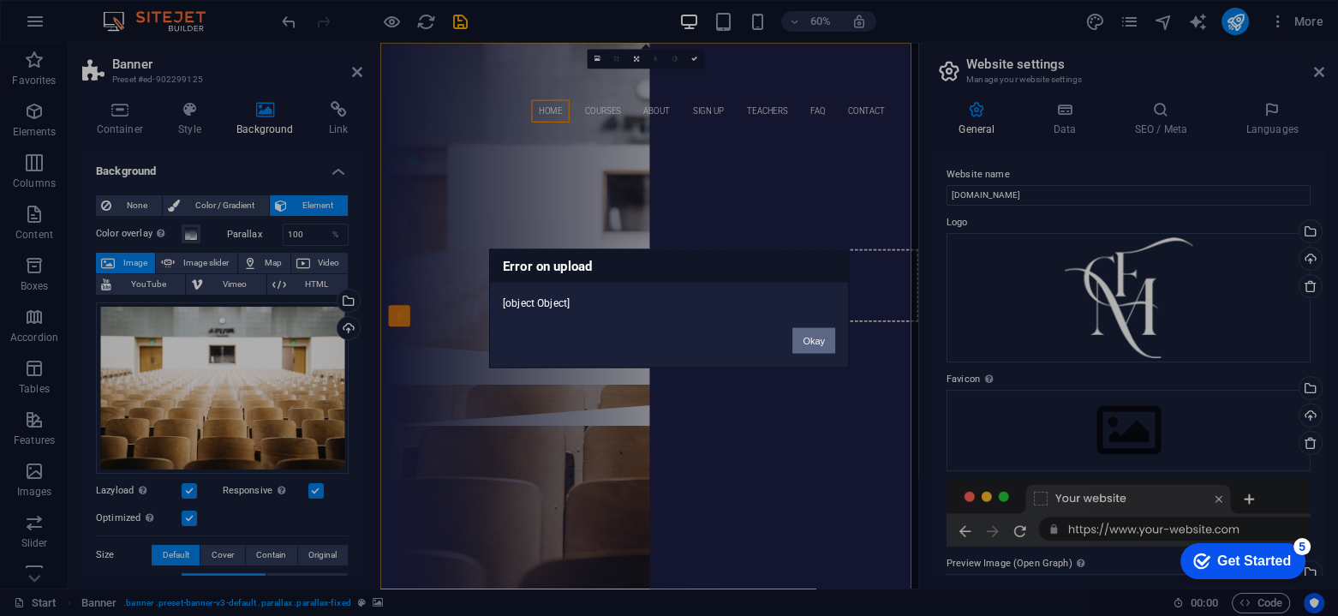
click at [825, 343] on button "Okay" at bounding box center [814, 340] width 43 height 26
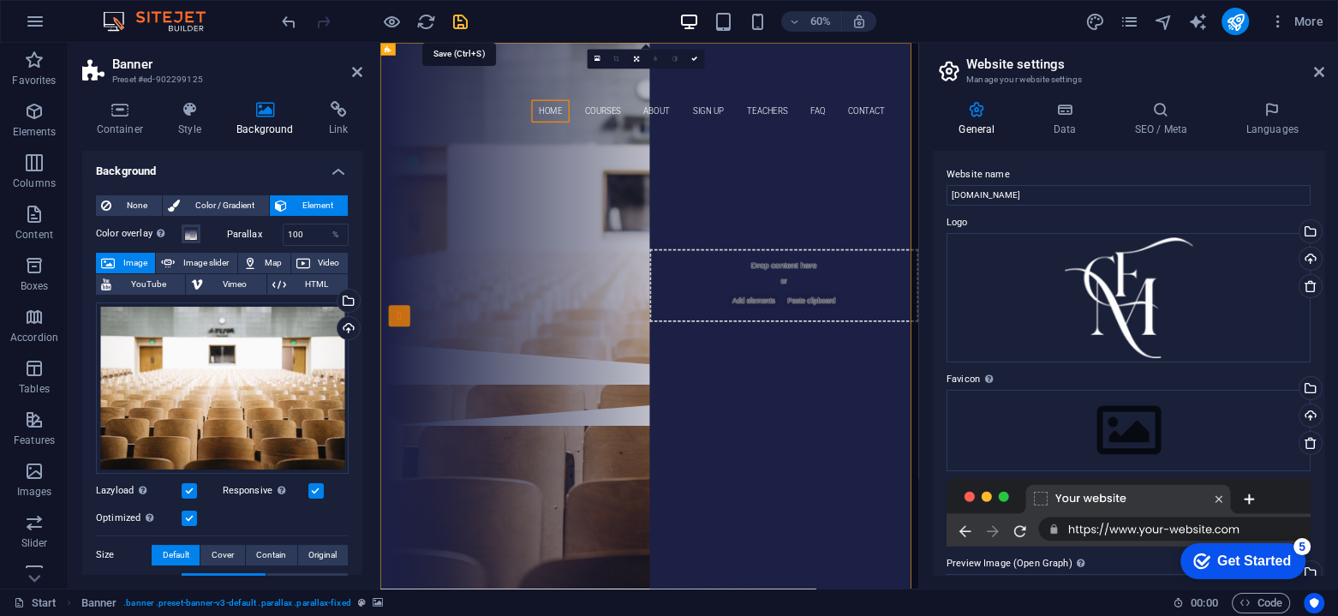
click at [463, 23] on icon "save" at bounding box center [461, 22] width 20 height 20
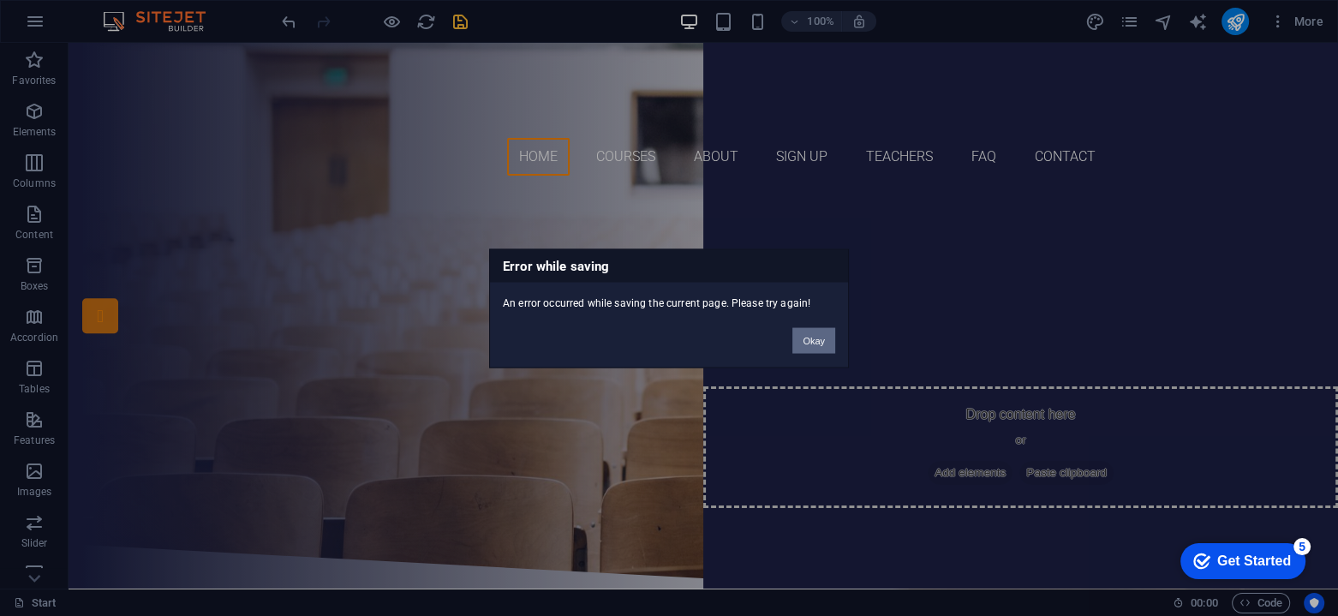
click at [816, 344] on button "Okay" at bounding box center [814, 340] width 43 height 26
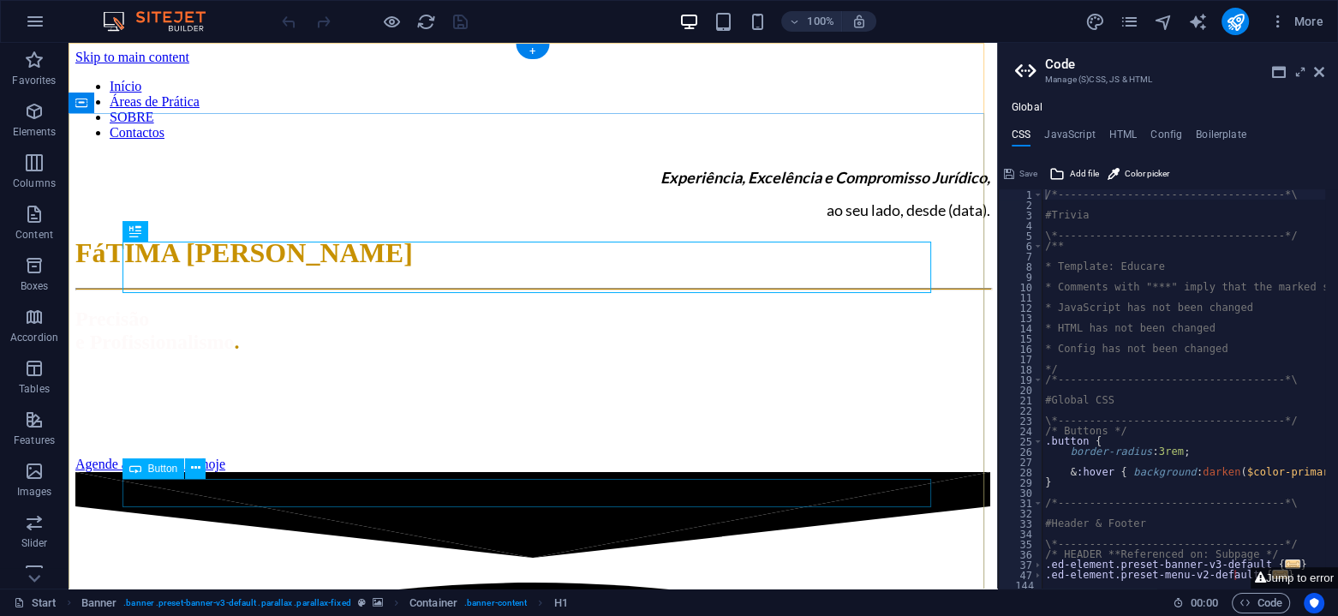
click at [596, 472] on div "Agende a sua consulta hoje" at bounding box center [532, 464] width 915 height 15
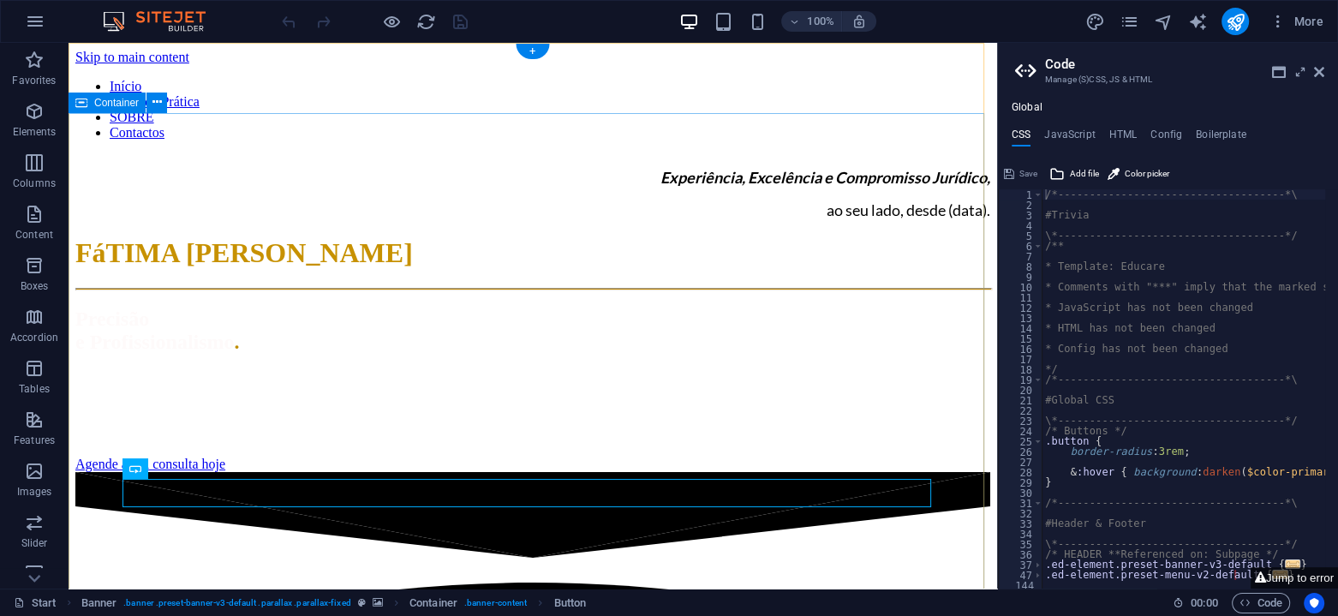
click at [428, 171] on div "Experiência, Excelência e Compromisso Jurídico, ao seu lado, desde (data). FáTI…" at bounding box center [532, 313] width 915 height 318
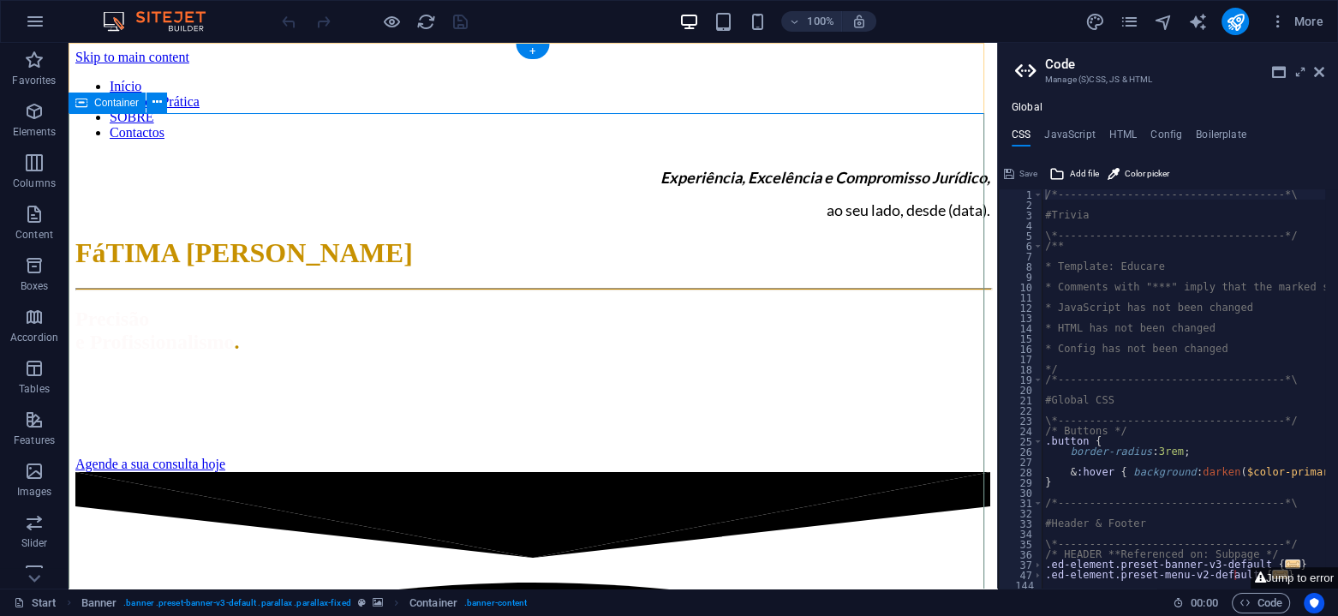
click at [176, 155] on div "Experiência, Excelência e Compromisso Jurídico, ao seu lado, desde (data). FáTI…" at bounding box center [532, 313] width 915 height 318
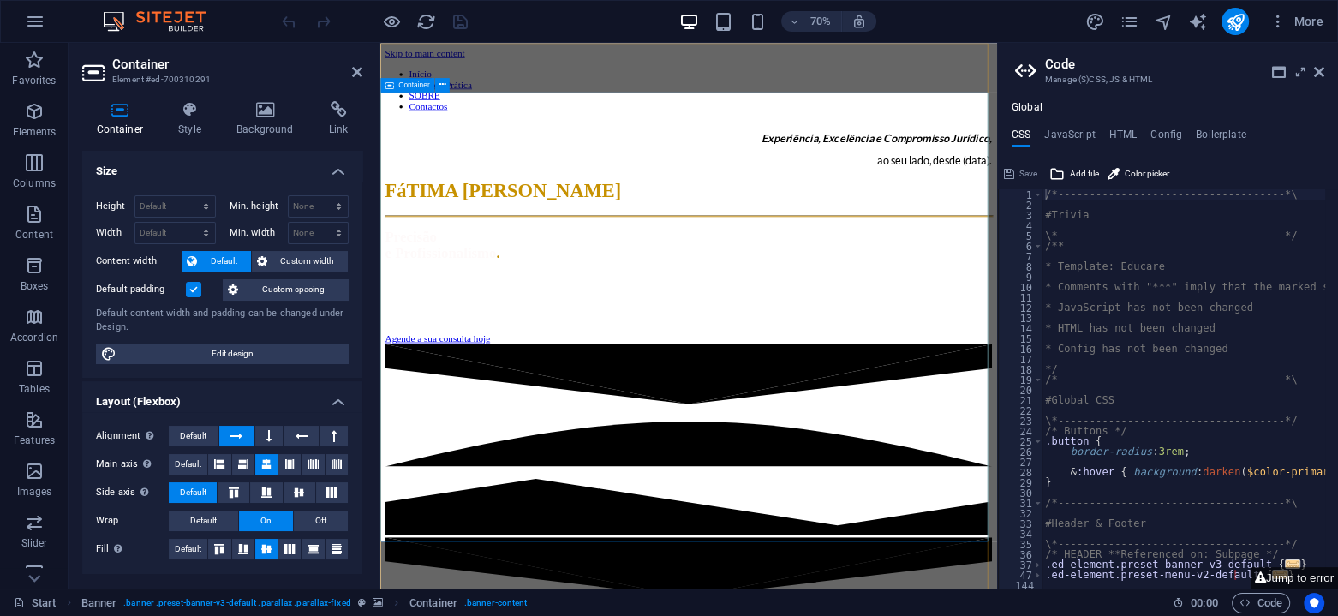
click at [466, 177] on div "Experiência, Excelência e Compromisso Jurídico, ao seu lado, desde (data). FáTI…" at bounding box center [820, 313] width 867 height 318
click at [256, 117] on icon at bounding box center [266, 109] width 86 height 17
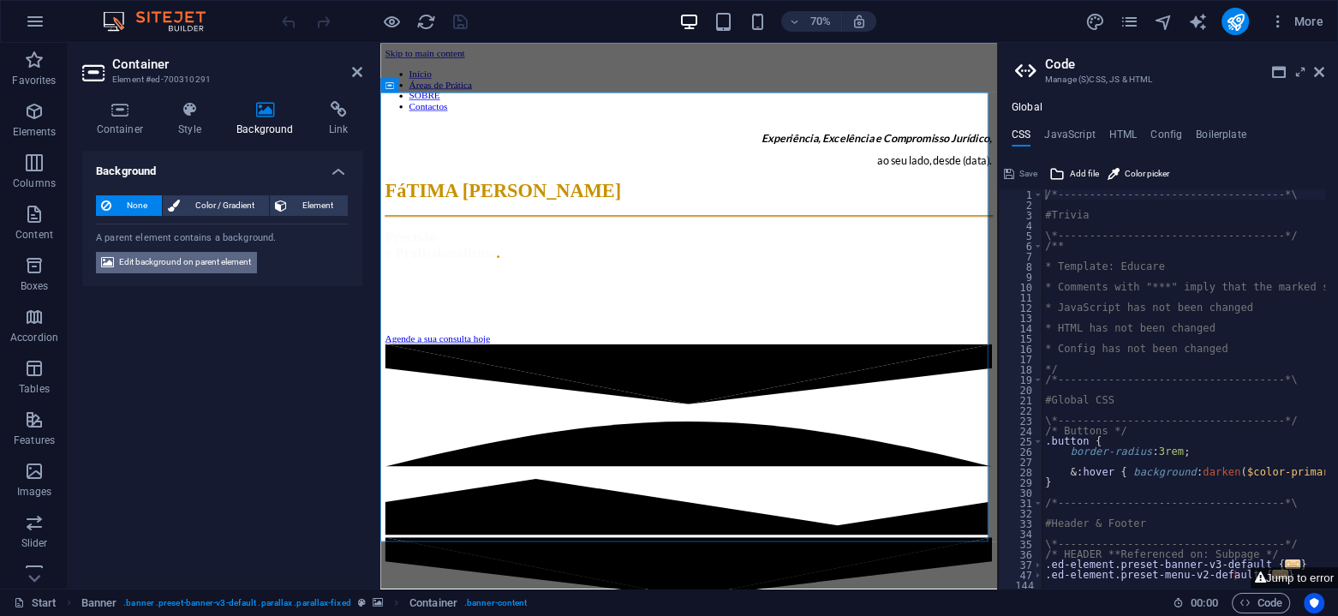
click at [195, 259] on span "Edit background on parent element" at bounding box center [185, 262] width 132 height 21
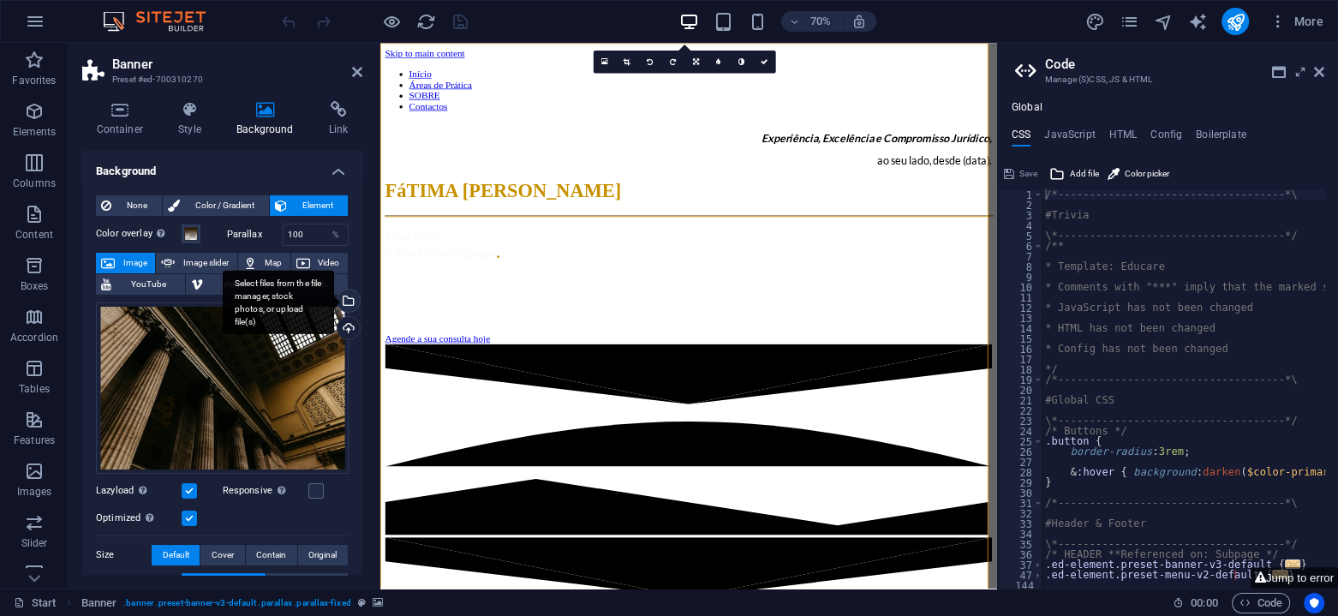
click at [348, 297] on div "Select files from the file manager, stock photos, or upload file(s)" at bounding box center [347, 303] width 26 height 26
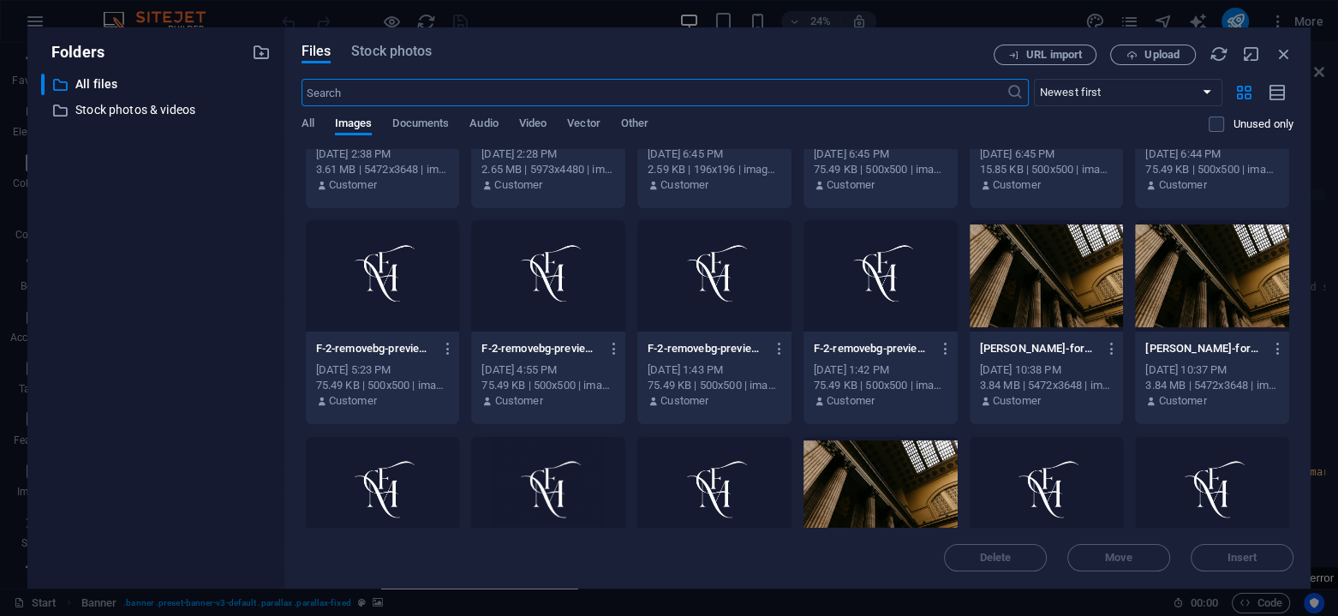
scroll to position [1028, 0]
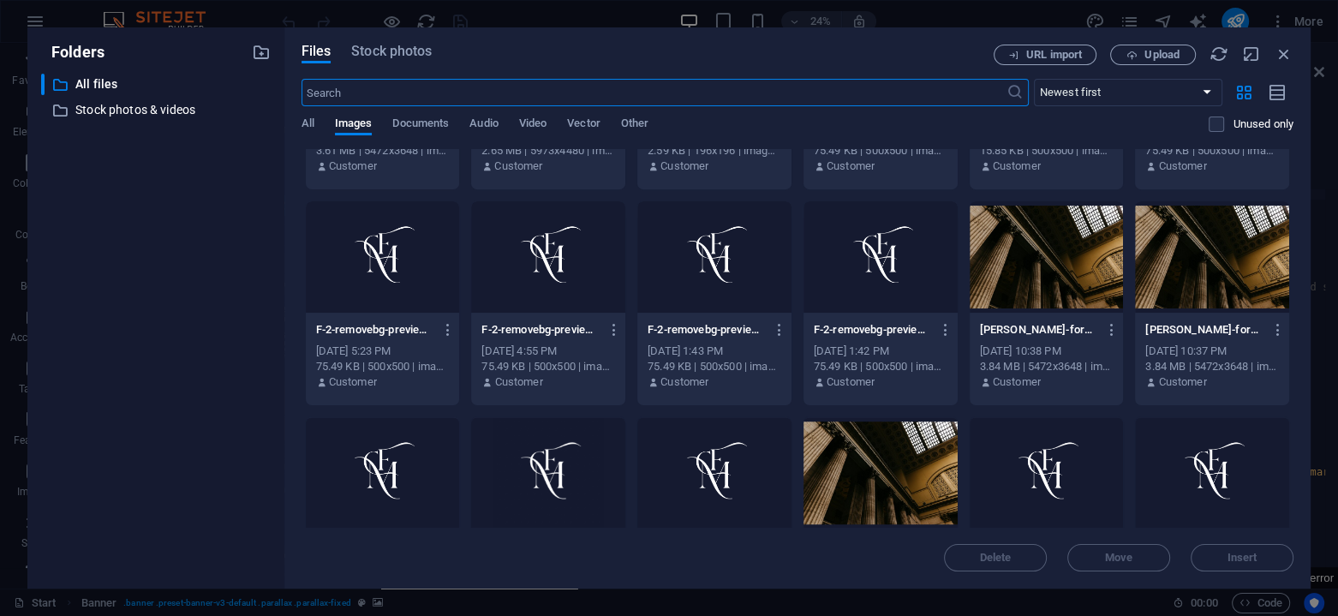
click at [1061, 229] on div at bounding box center [1047, 256] width 154 height 111
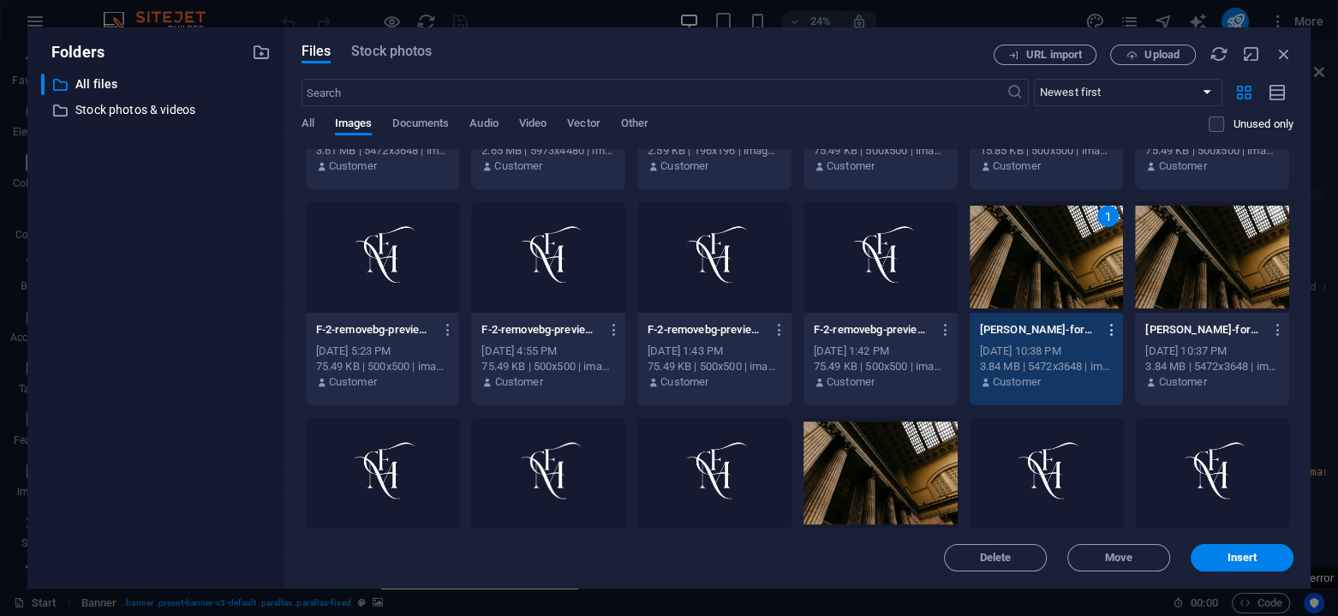
click at [1109, 325] on icon "button" at bounding box center [1112, 329] width 16 height 15
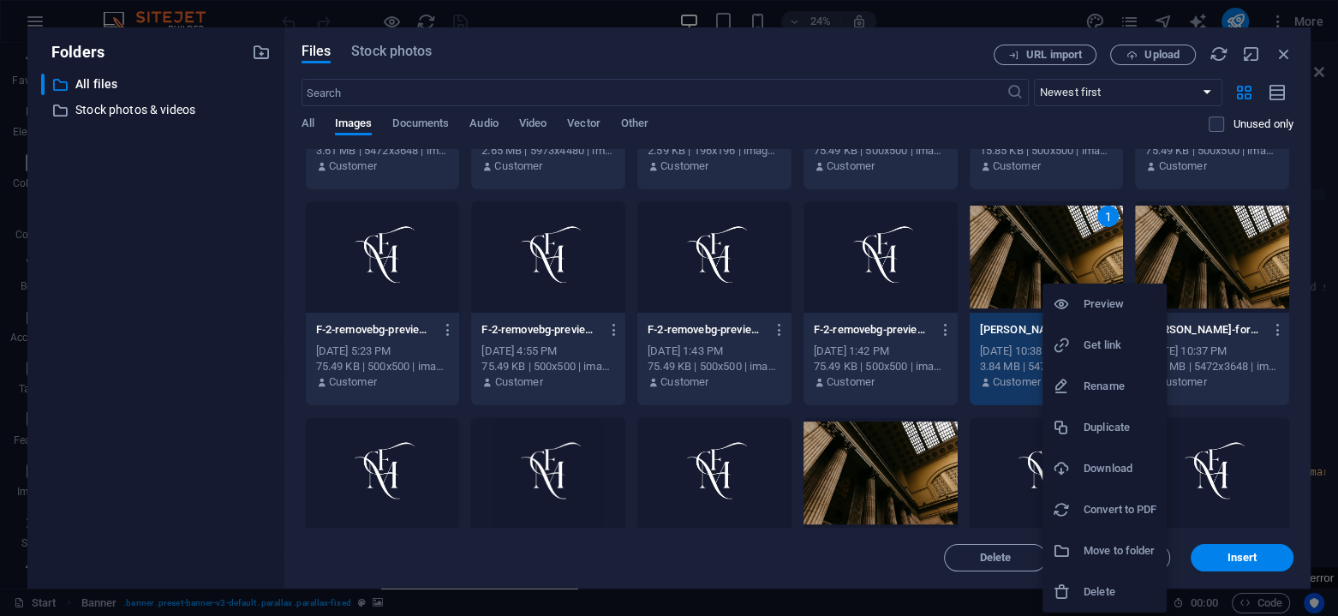
click at [1142, 467] on h6 "Download" at bounding box center [1120, 468] width 73 height 21
